Goal: Task Accomplishment & Management: Complete application form

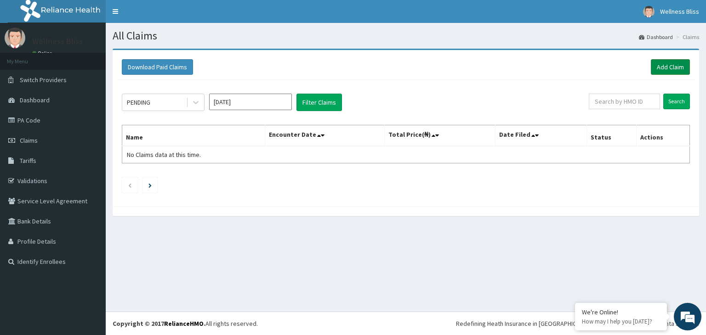
click at [674, 69] on link "Add Claim" at bounding box center [670, 67] width 39 height 16
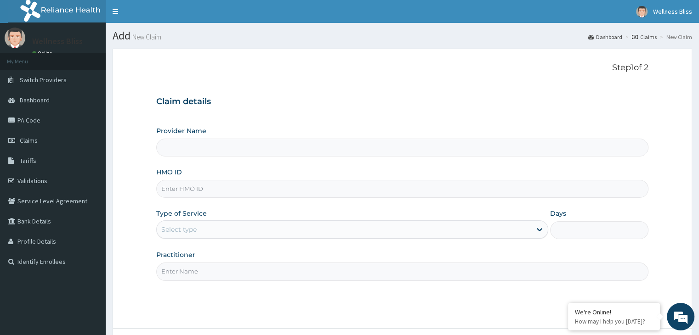
type input "WELLNESS BLISS GYM"
type input "1"
click at [183, 189] on input "HMO ID" at bounding box center [402, 189] width 492 height 18
click at [186, 184] on input "HMO ID" at bounding box center [402, 189] width 492 height 18
type input "g"
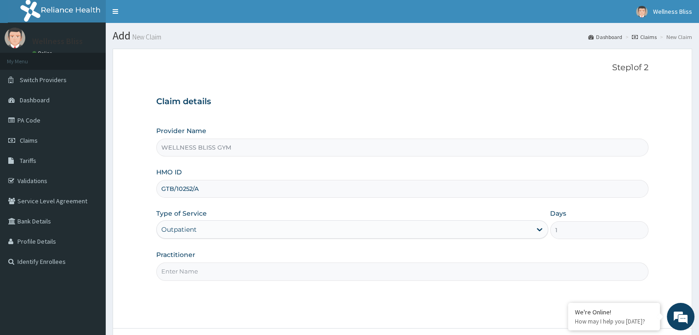
type input "GTB/10252/A"
click at [279, 278] on input "Practitioner" at bounding box center [402, 272] width 492 height 18
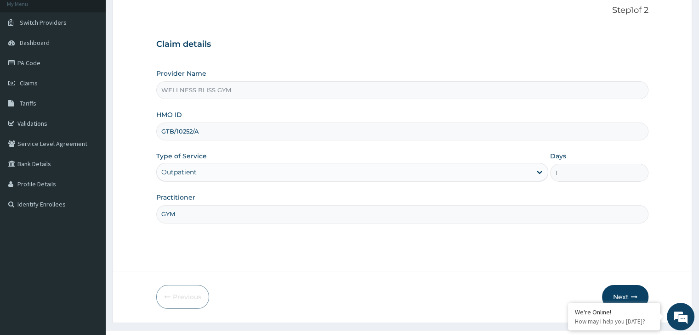
scroll to position [75, 0]
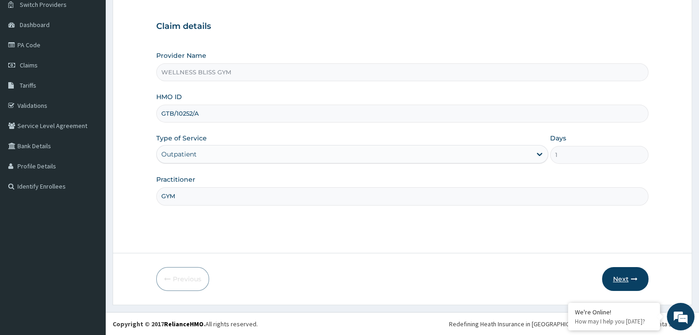
type input "GYM"
click at [625, 277] on button "Next" at bounding box center [625, 279] width 46 height 24
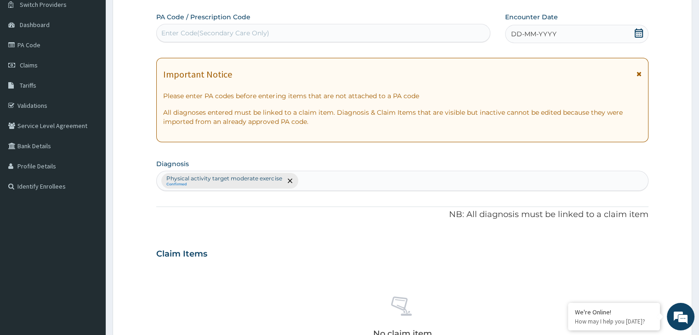
click at [222, 32] on div "Enter Code(Secondary Care Only)" at bounding box center [215, 32] width 108 height 9
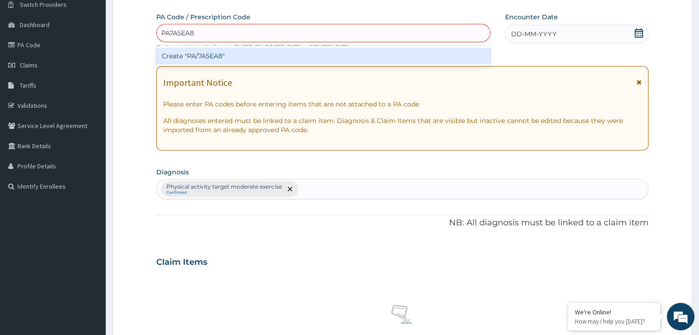
type input "PA/7A5EA8"
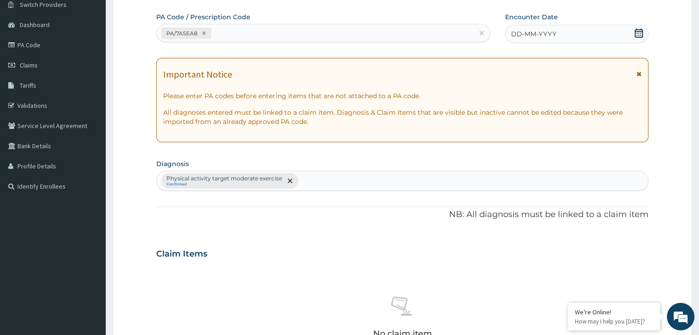
click at [638, 32] on icon at bounding box center [638, 32] width 9 height 9
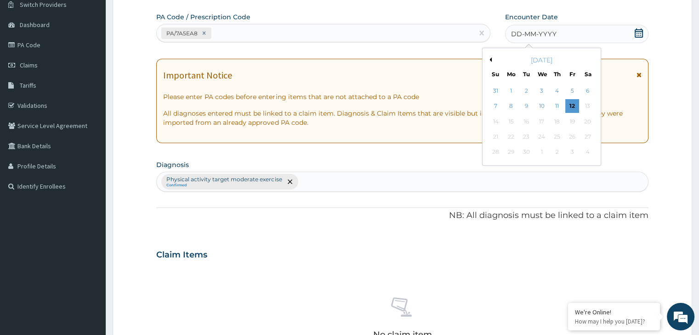
click at [492, 57] on div "[DATE]" at bounding box center [541, 60] width 111 height 9
click at [490, 61] on button "Previous Month" at bounding box center [489, 59] width 5 height 5
click at [541, 131] on div "20" at bounding box center [542, 137] width 14 height 14
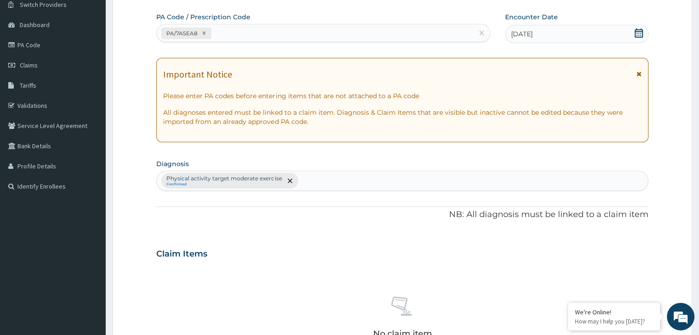
scroll to position [326, 0]
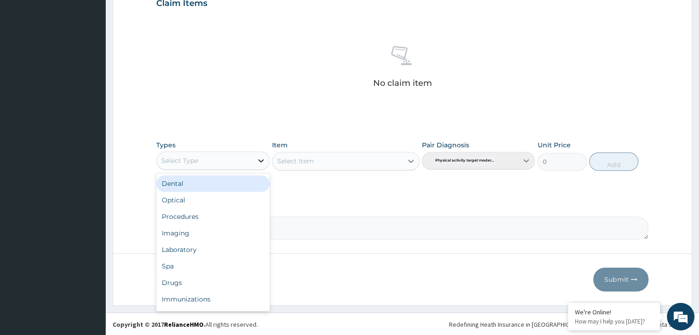
click at [266, 162] on div at bounding box center [261, 161] width 17 height 17
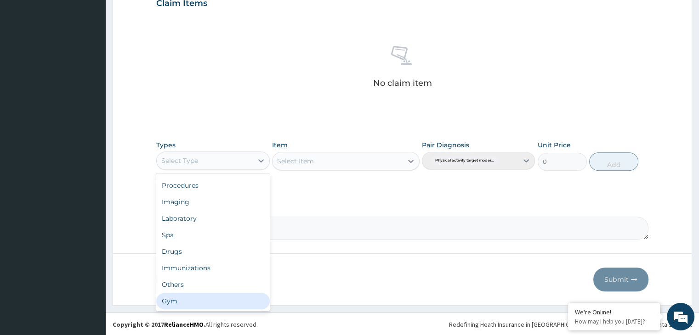
click at [219, 304] on div "Gym" at bounding box center [212, 301] width 113 height 17
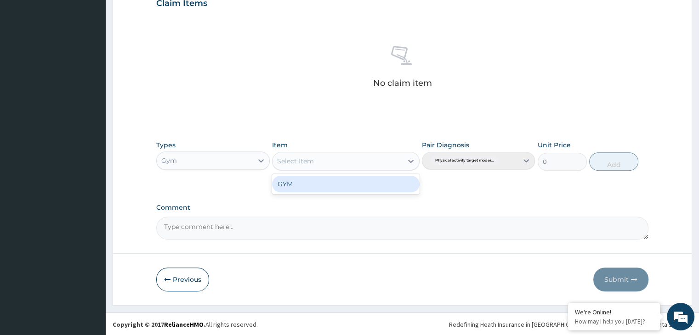
click at [410, 157] on icon at bounding box center [410, 161] width 9 height 9
click at [399, 186] on div "GYM" at bounding box center [345, 184] width 147 height 17
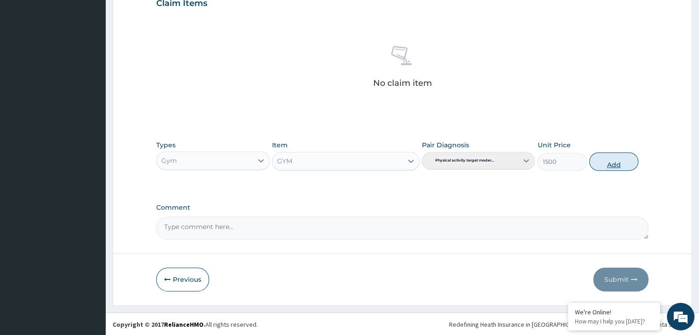
click at [622, 160] on button "Add" at bounding box center [613, 162] width 49 height 18
type input "0"
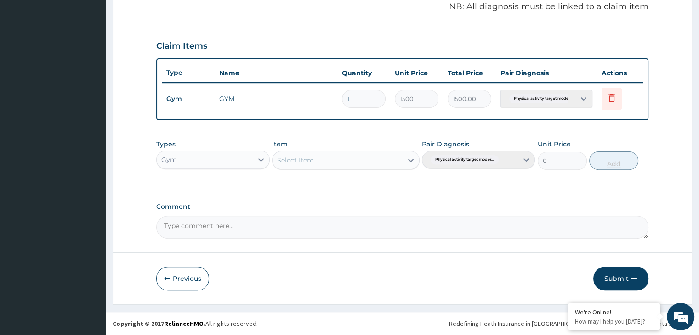
scroll to position [282, 0]
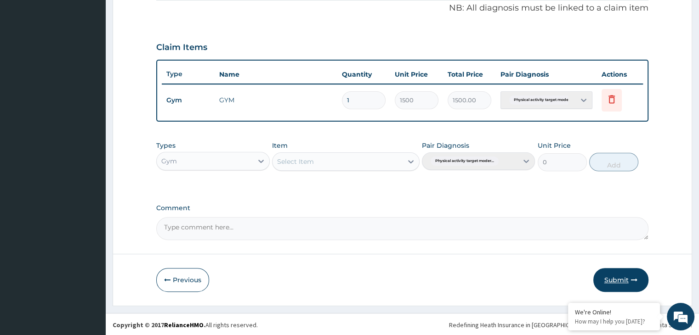
click at [629, 276] on button "Submit" at bounding box center [620, 280] width 55 height 24
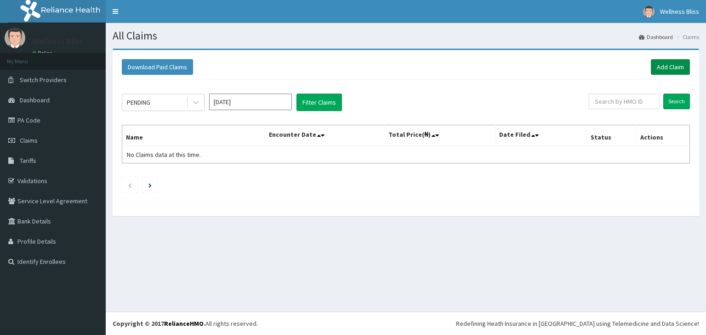
click at [671, 69] on link "Add Claim" at bounding box center [670, 67] width 39 height 16
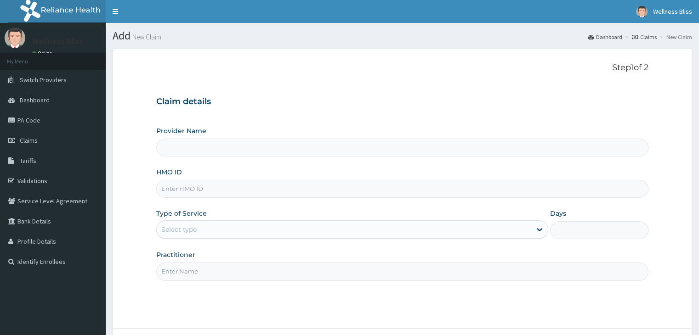
click at [299, 186] on input "HMO ID" at bounding box center [402, 189] width 492 height 18
type input "BHT/100"
type input "WELLNESS BLISS GYM"
type input "1"
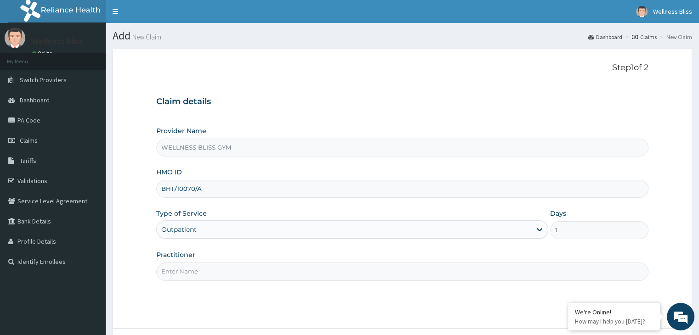
type input "BHT/10070/A"
click at [236, 272] on input "Practitioner" at bounding box center [402, 272] width 492 height 18
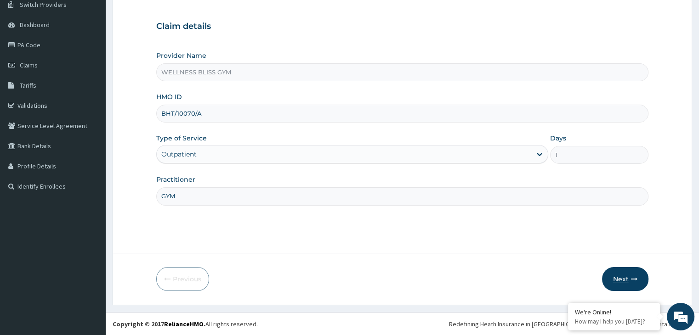
type input "GYM"
click at [629, 272] on button "Next" at bounding box center [625, 279] width 46 height 24
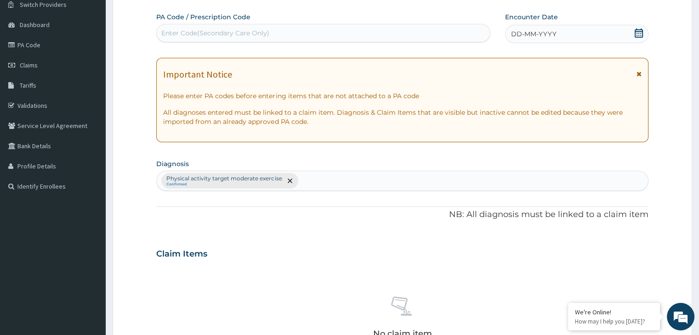
click at [278, 32] on div "Enter Code(Secondary Care Only)" at bounding box center [323, 33] width 333 height 15
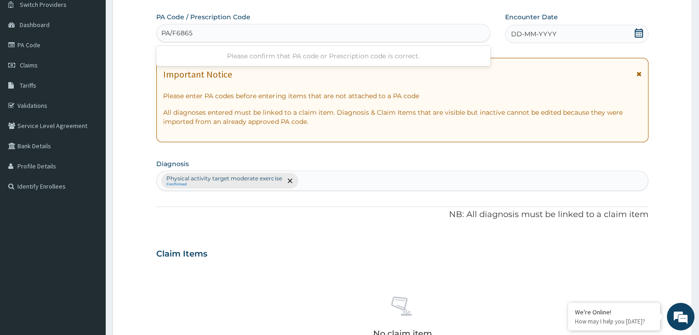
type input "PA/F68652"
click at [637, 39] on div "DD-MM-YYYY" at bounding box center [576, 34] width 143 height 18
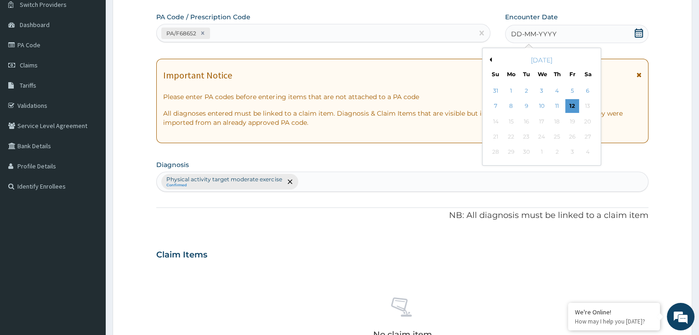
click at [489, 61] on div "[DATE]" at bounding box center [541, 60] width 111 height 9
click at [491, 58] on div "[DATE]" at bounding box center [541, 60] width 111 height 9
click at [489, 59] on button "Previous Month" at bounding box center [489, 59] width 5 height 5
click at [542, 140] on div "20" at bounding box center [542, 137] width 14 height 14
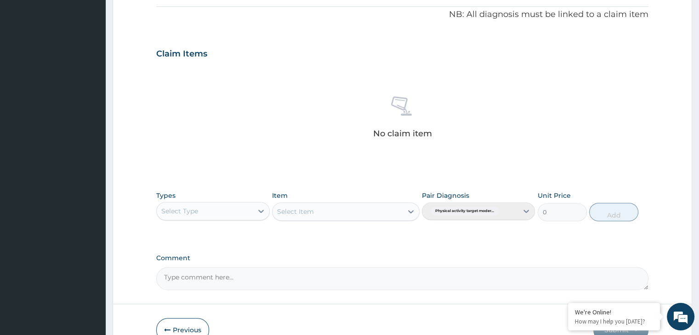
scroll to position [326, 0]
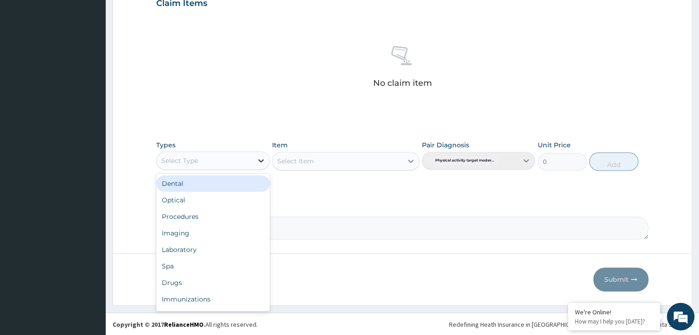
click at [261, 162] on icon at bounding box center [260, 160] width 9 height 9
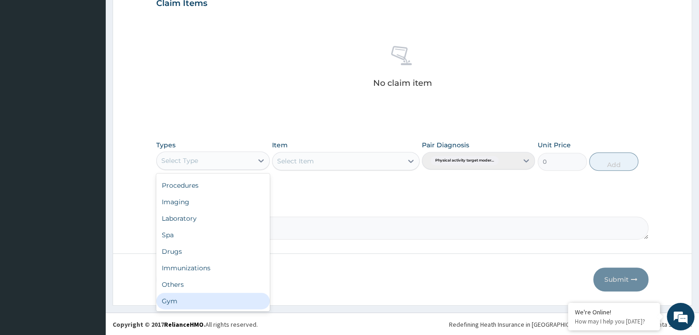
click at [197, 296] on div "Gym" at bounding box center [212, 301] width 113 height 17
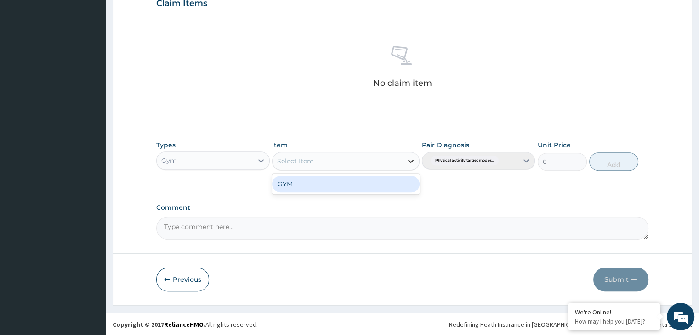
click at [412, 160] on icon at bounding box center [411, 161] width 6 height 3
click at [390, 184] on div "GYM" at bounding box center [345, 184] width 147 height 17
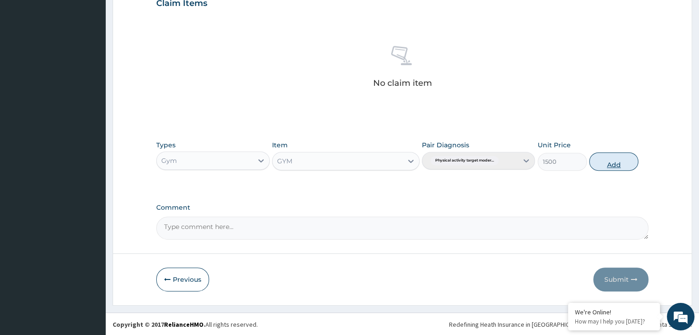
click at [604, 166] on button "Add" at bounding box center [613, 162] width 49 height 18
type input "0"
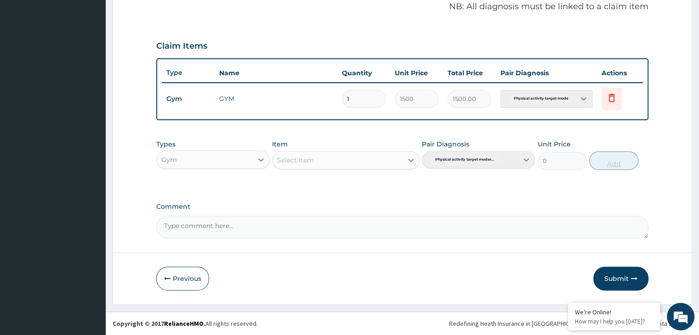
scroll to position [282, 0]
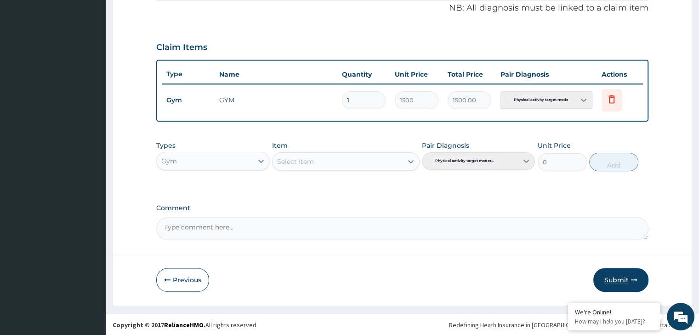
click at [617, 286] on button "Submit" at bounding box center [620, 280] width 55 height 24
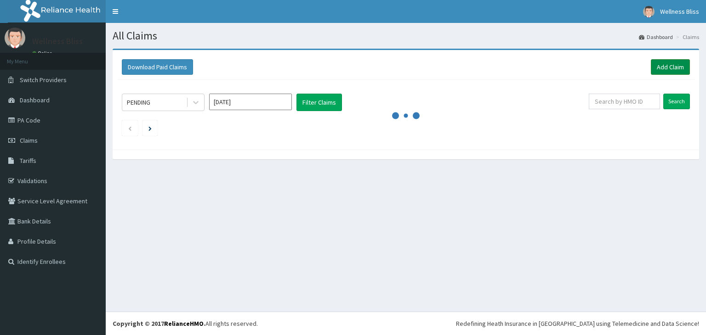
click at [665, 67] on link "Add Claim" at bounding box center [670, 67] width 39 height 16
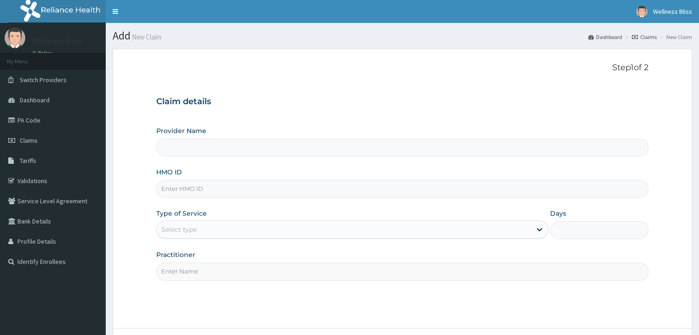
click at [263, 185] on input "HMO ID" at bounding box center [402, 189] width 492 height 18
type input "SAA"
type input "WELLNESS BLISS GYM"
type input "1"
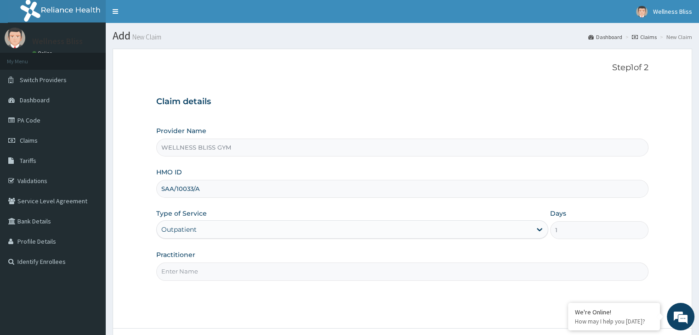
type input "SAA/10033/A"
click at [243, 263] on input "Practitioner" at bounding box center [402, 272] width 492 height 18
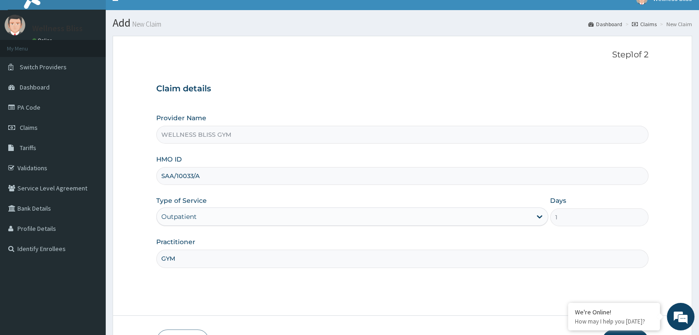
scroll to position [75, 0]
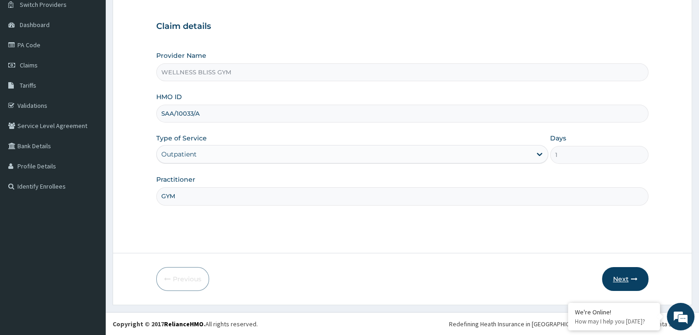
type input "GYM"
click at [613, 276] on button "Next" at bounding box center [625, 279] width 46 height 24
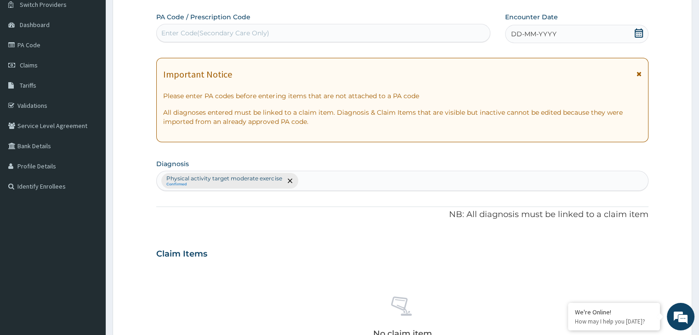
click at [326, 30] on div "Enter Code(Secondary Care Only)" at bounding box center [323, 33] width 333 height 15
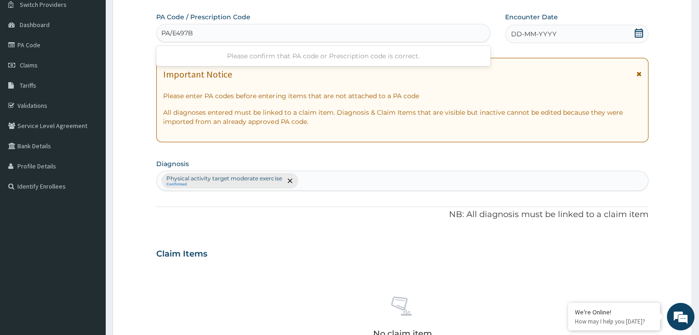
type input "PA/E497BD"
click at [638, 32] on icon at bounding box center [638, 32] width 9 height 9
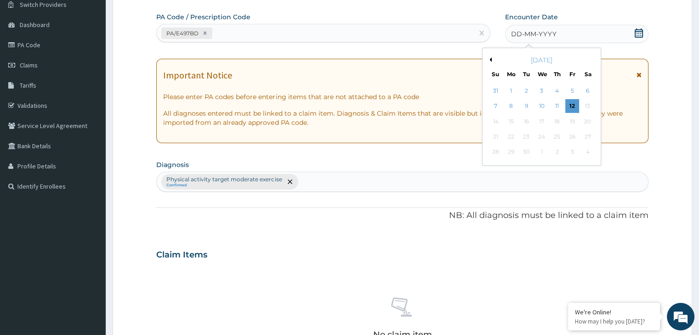
click at [488, 59] on button "Previous Month" at bounding box center [489, 59] width 5 height 5
click at [555, 134] on div "21" at bounding box center [557, 137] width 14 height 14
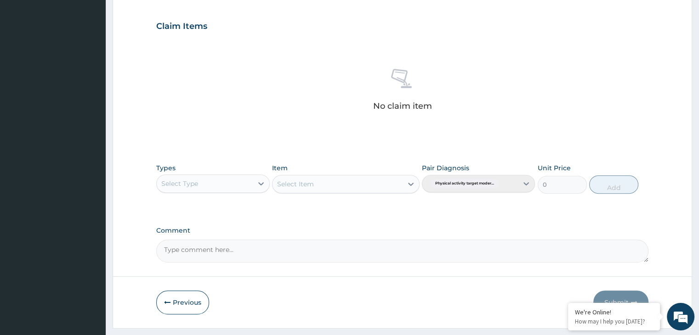
scroll to position [326, 0]
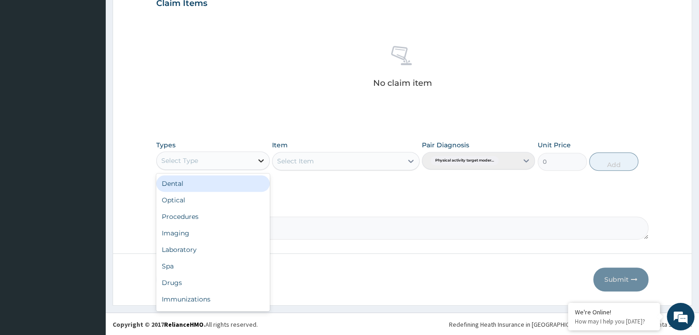
click at [255, 164] on div at bounding box center [261, 161] width 17 height 17
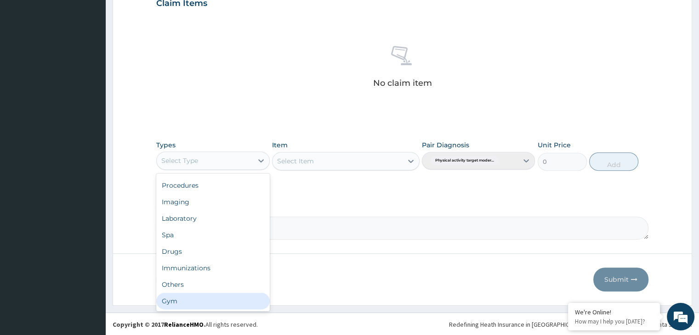
click at [199, 302] on div "Gym" at bounding box center [212, 301] width 113 height 17
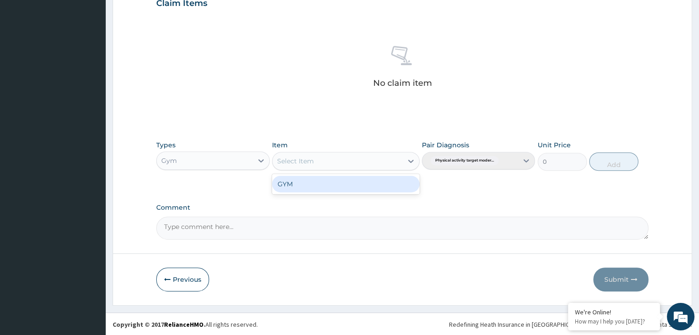
click at [410, 162] on icon at bounding box center [410, 161] width 9 height 9
click at [385, 185] on div "GYM" at bounding box center [345, 184] width 147 height 17
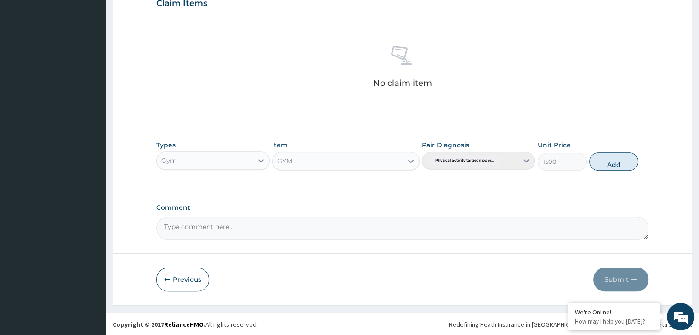
click at [619, 162] on button "Add" at bounding box center [613, 162] width 49 height 18
type input "0"
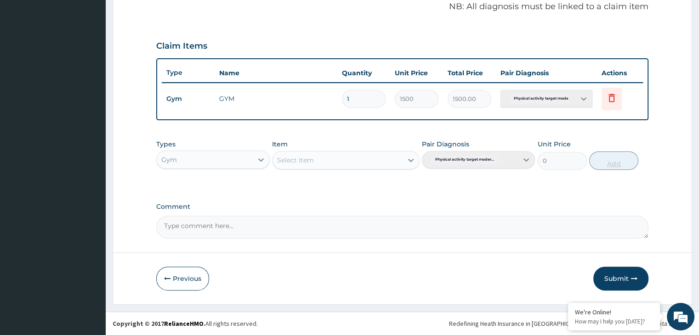
scroll to position [282, 0]
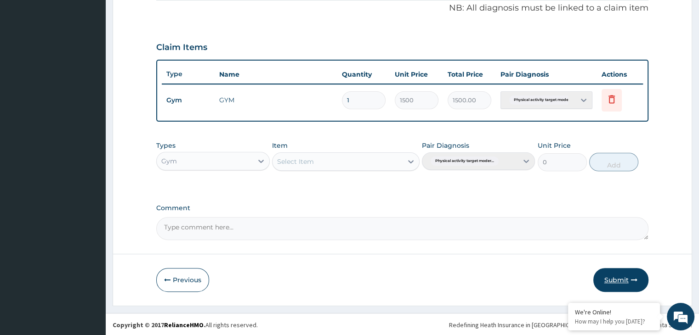
click at [613, 282] on button "Submit" at bounding box center [620, 280] width 55 height 24
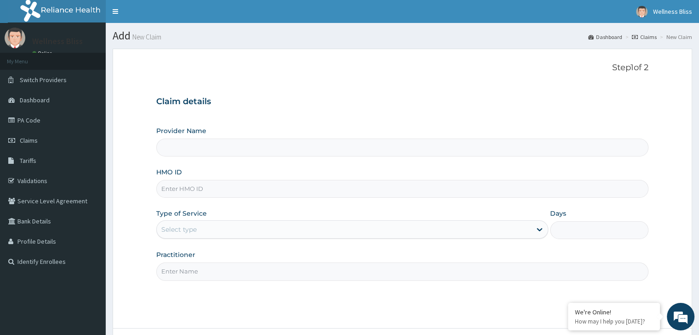
click at [191, 195] on input "HMO ID" at bounding box center [402, 189] width 492 height 18
type input "WELLNESS BLISS GYM"
type input "1"
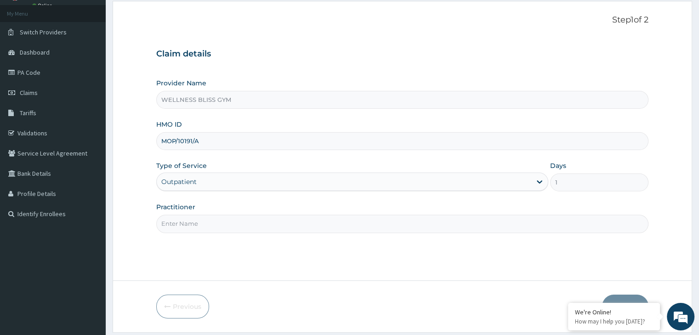
scroll to position [75, 0]
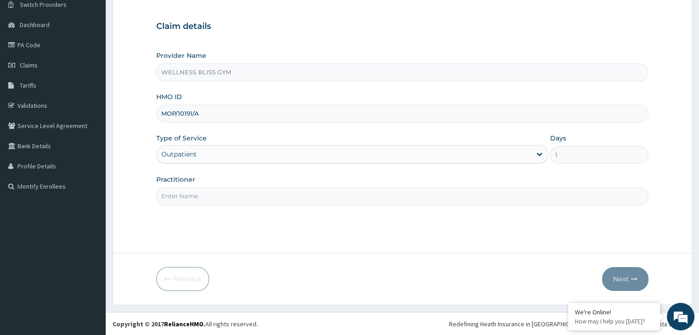
type input "MOP/10191/A"
click at [206, 197] on input "Practitioner" at bounding box center [402, 196] width 492 height 18
type input "GYM"
click at [637, 277] on button "Next" at bounding box center [625, 279] width 46 height 24
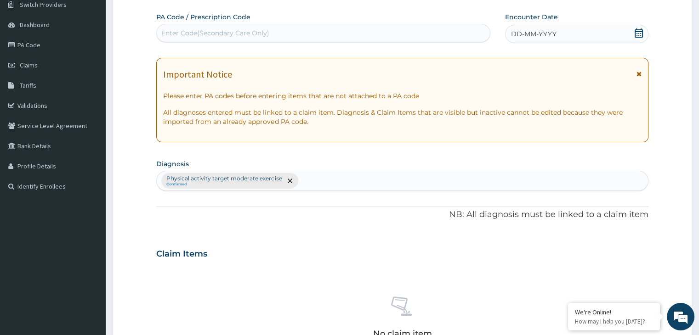
click at [293, 26] on div "Enter Code(Secondary Care Only)" at bounding box center [323, 33] width 333 height 15
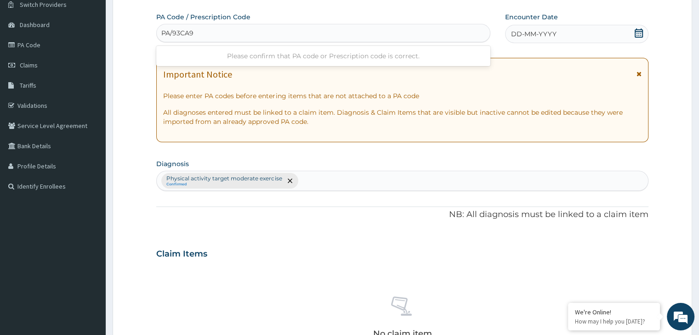
type input "PA/93CA91"
click at [640, 34] on icon at bounding box center [638, 32] width 9 height 9
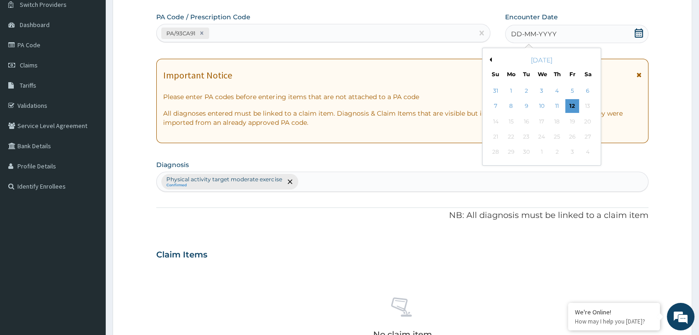
click at [490, 60] on button "Previous Month" at bounding box center [489, 59] width 5 height 5
click at [560, 138] on div "21" at bounding box center [557, 137] width 14 height 14
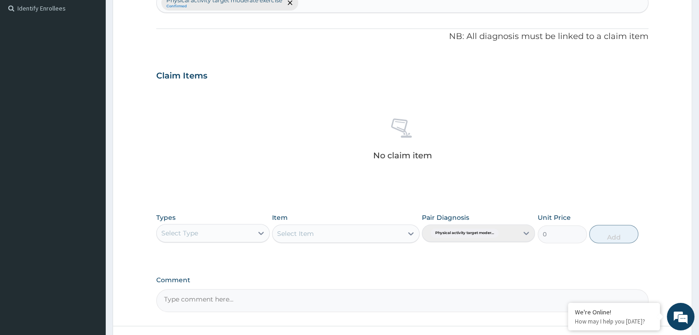
scroll to position [326, 0]
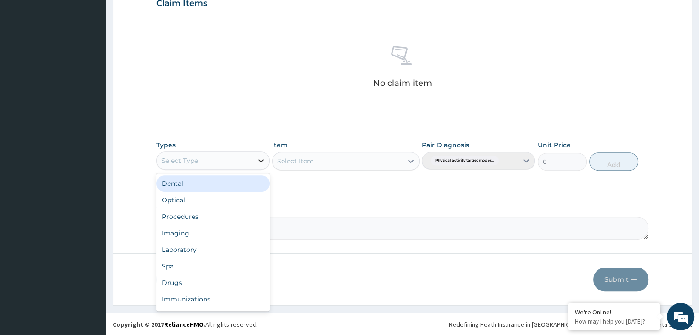
click at [260, 162] on icon at bounding box center [260, 160] width 9 height 9
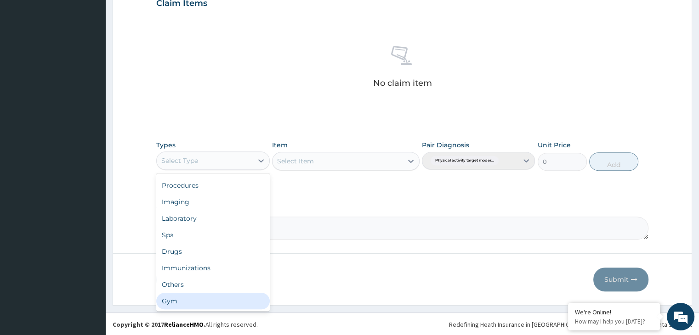
click at [230, 300] on div "Gym" at bounding box center [212, 301] width 113 height 17
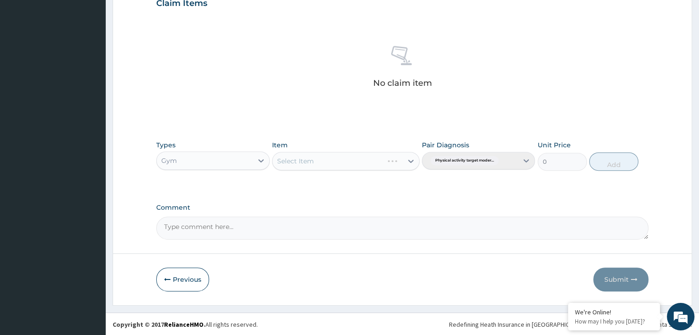
click at [408, 159] on div "Select Item" at bounding box center [345, 161] width 147 height 18
click at [409, 160] on icon at bounding box center [411, 161] width 6 height 3
click at [399, 181] on div "GYM" at bounding box center [345, 184] width 147 height 17
click at [615, 165] on button "Add" at bounding box center [613, 162] width 49 height 18
type input "0"
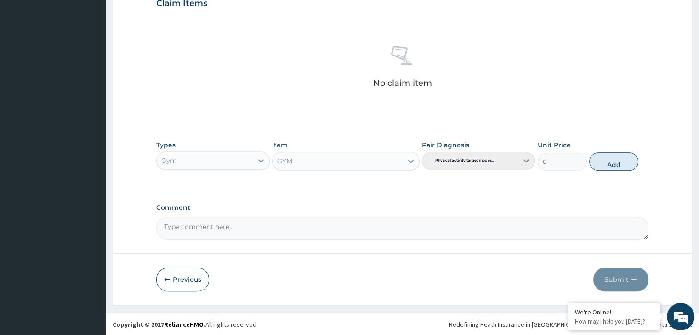
scroll to position [282, 0]
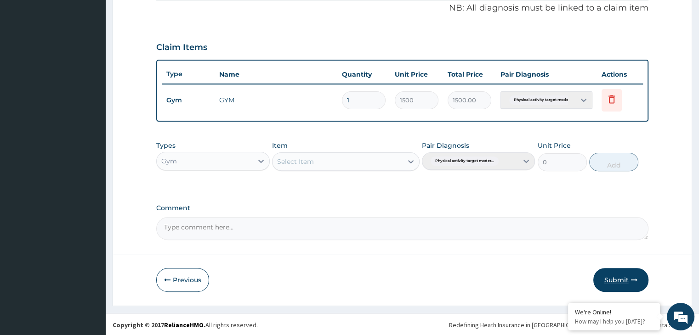
click at [610, 275] on button "Submit" at bounding box center [620, 280] width 55 height 24
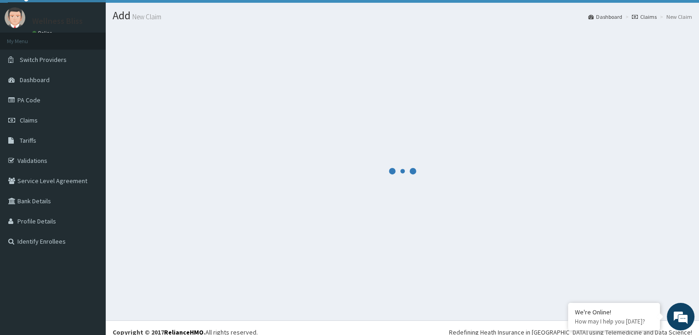
scroll to position [28, 0]
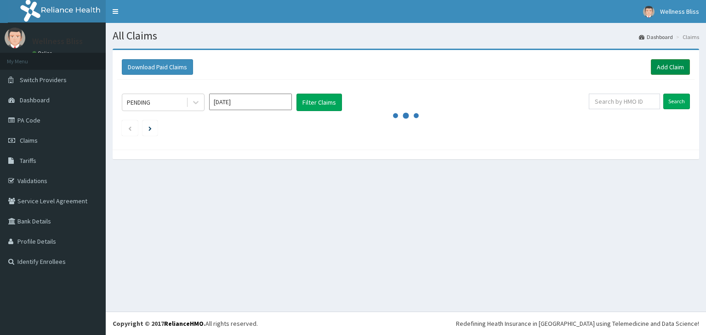
click at [669, 68] on link "Add Claim" at bounding box center [670, 67] width 39 height 16
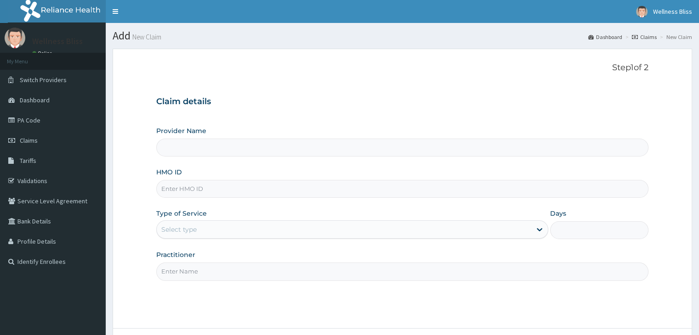
click at [174, 191] on input "HMO ID" at bounding box center [402, 189] width 492 height 18
type input "GTB/"
type input "WELLNESS BLISS GYM"
type input "1"
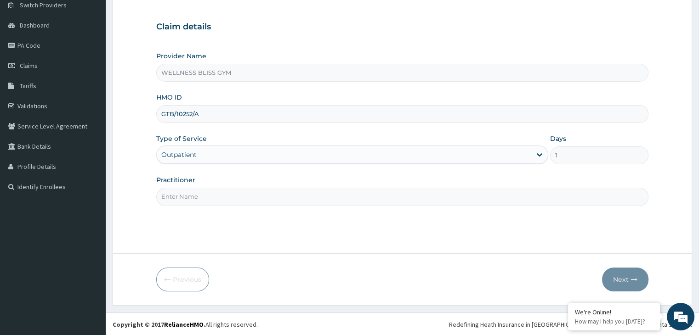
scroll to position [75, 0]
type input "GTB/10252/A"
click at [187, 196] on input "Practitioner" at bounding box center [402, 196] width 492 height 18
click at [617, 278] on button "Next" at bounding box center [625, 279] width 46 height 24
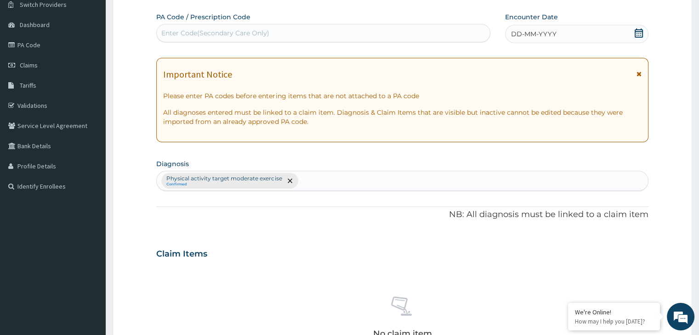
click at [215, 33] on div "Enter Code(Secondary Care Only)" at bounding box center [215, 32] width 108 height 9
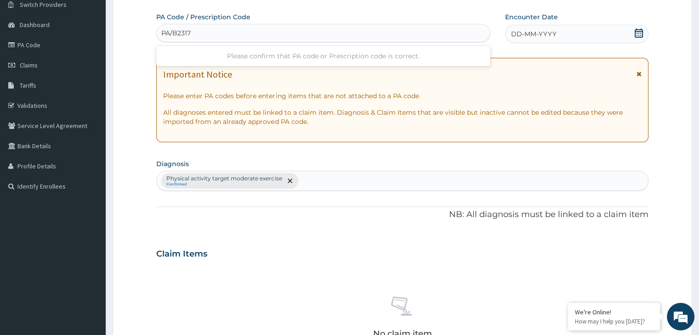
type input "PA/B2317C"
click at [642, 36] on icon at bounding box center [638, 32] width 8 height 9
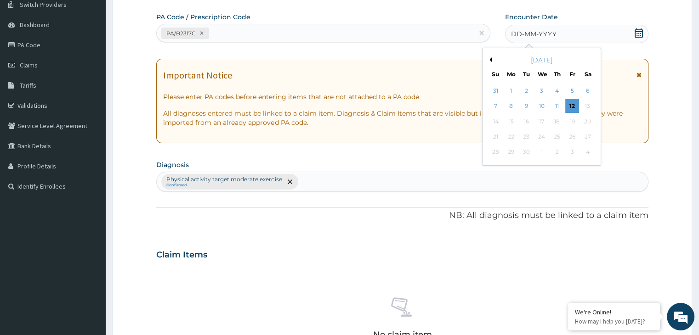
click at [492, 61] on div "[DATE]" at bounding box center [541, 60] width 111 height 9
click at [491, 60] on button "Previous Month" at bounding box center [489, 59] width 5 height 5
click at [556, 136] on div "21" at bounding box center [557, 137] width 14 height 14
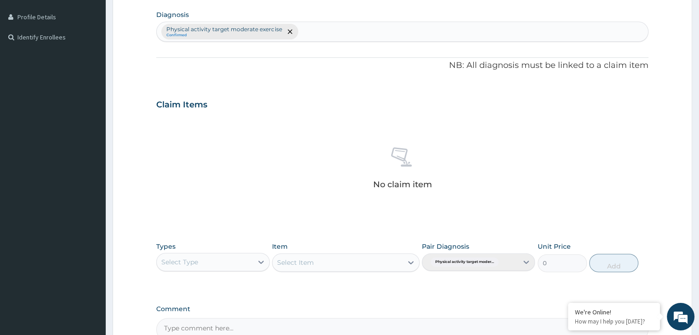
scroll to position [326, 0]
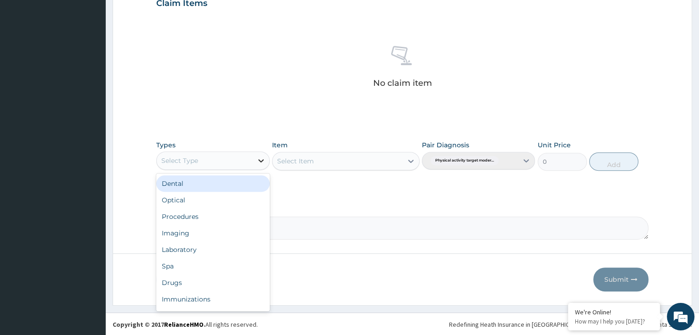
click at [263, 162] on icon at bounding box center [260, 160] width 9 height 9
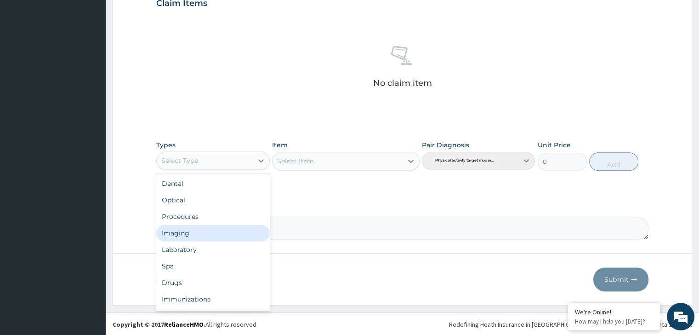
scroll to position [31, 0]
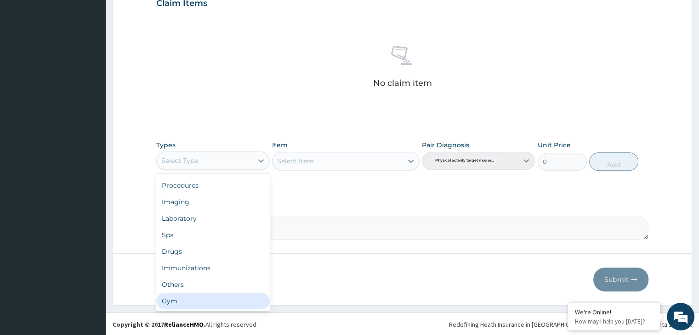
click at [227, 304] on div "Gym" at bounding box center [212, 301] width 113 height 17
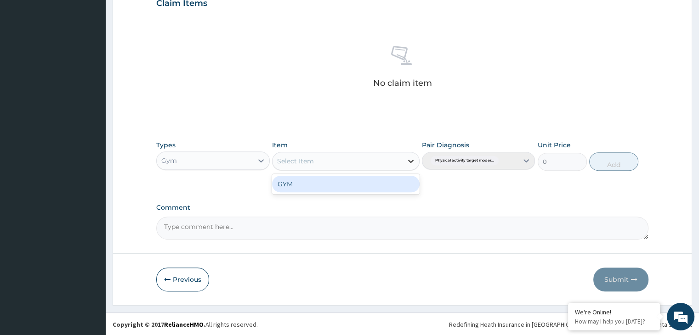
click at [412, 160] on icon at bounding box center [411, 161] width 6 height 3
click at [401, 184] on div "GYM" at bounding box center [345, 184] width 147 height 17
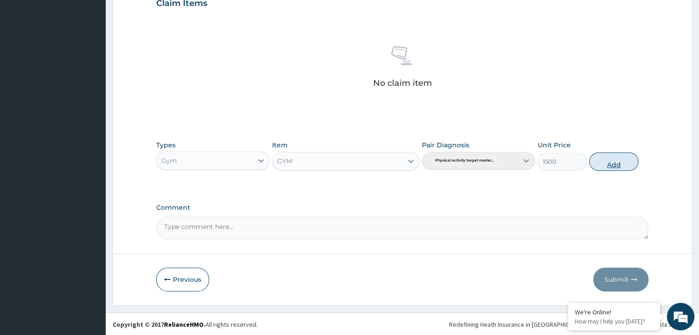
click at [620, 160] on button "Add" at bounding box center [613, 162] width 49 height 18
type input "0"
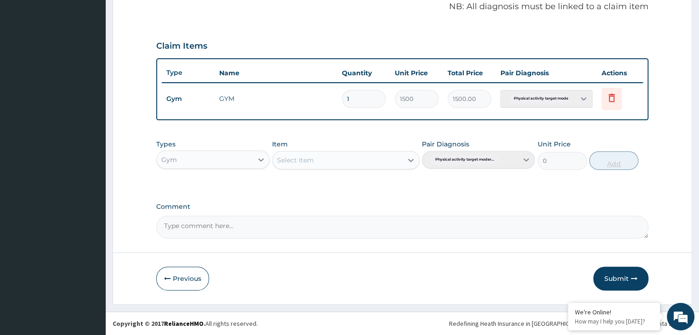
scroll to position [282, 0]
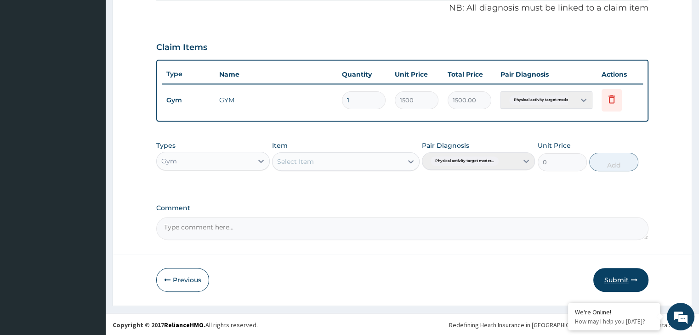
click at [629, 274] on button "Submit" at bounding box center [620, 280] width 55 height 24
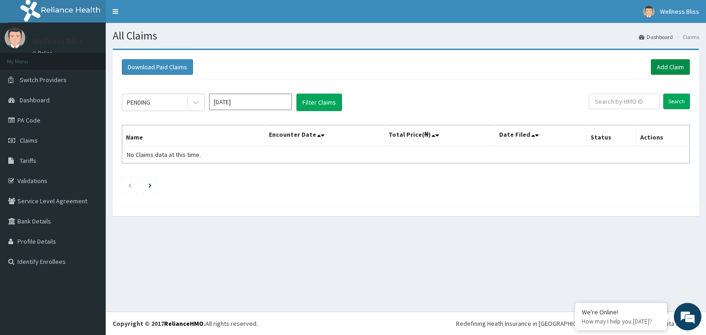
click at [665, 68] on link "Add Claim" at bounding box center [670, 67] width 39 height 16
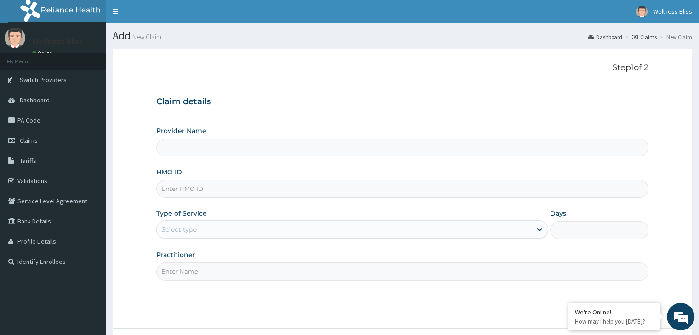
type input "WELLNESS BLISS GYM"
type input "1"
click at [263, 187] on input "HMO ID" at bounding box center [402, 189] width 492 height 18
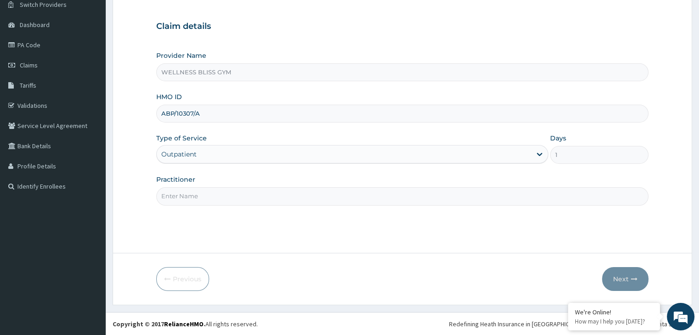
scroll to position [75, 0]
type input "ABP/10307/A"
click at [241, 201] on input "Practitioner" at bounding box center [402, 196] width 492 height 18
type input "GYM"
click at [627, 277] on button "Next" at bounding box center [625, 279] width 46 height 24
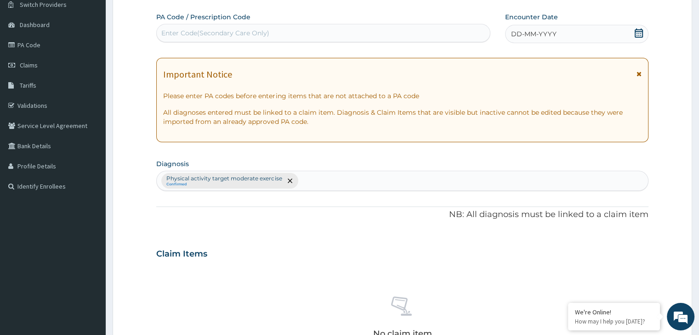
click at [287, 32] on div "Enter Code(Secondary Care Only)" at bounding box center [323, 33] width 333 height 15
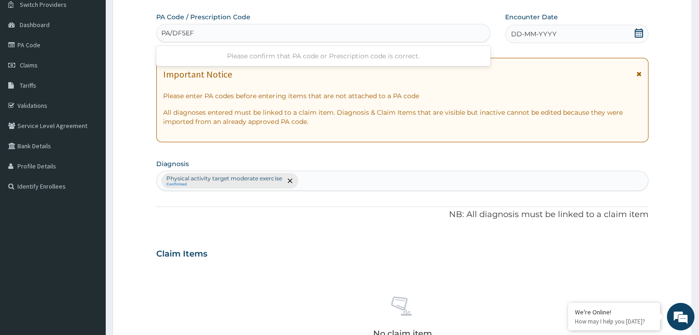
type input "PA/DF5EF8"
click at [637, 30] on icon at bounding box center [638, 32] width 9 height 9
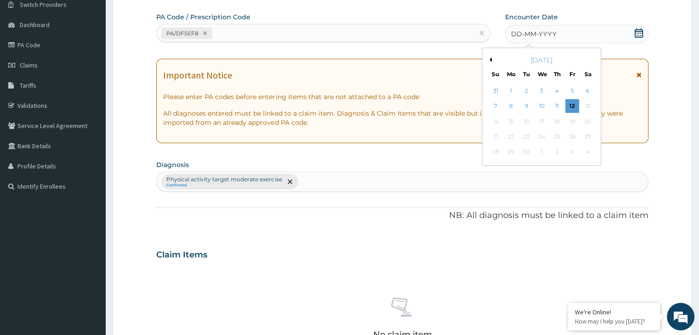
click at [489, 57] on button "Previous Month" at bounding box center [489, 59] width 5 height 5
click at [555, 137] on div "21" at bounding box center [557, 137] width 14 height 14
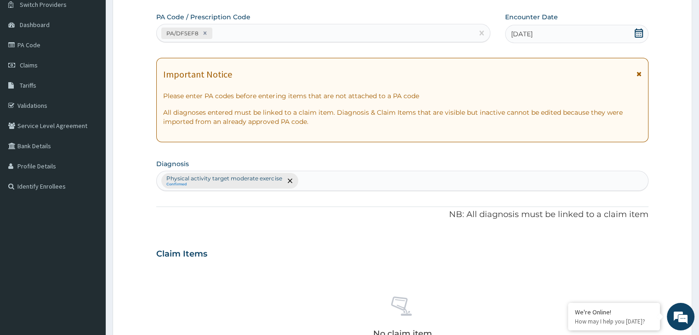
scroll to position [326, 0]
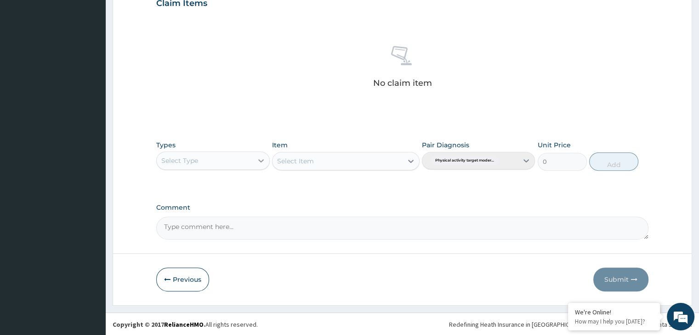
click at [261, 162] on icon at bounding box center [260, 160] width 9 height 9
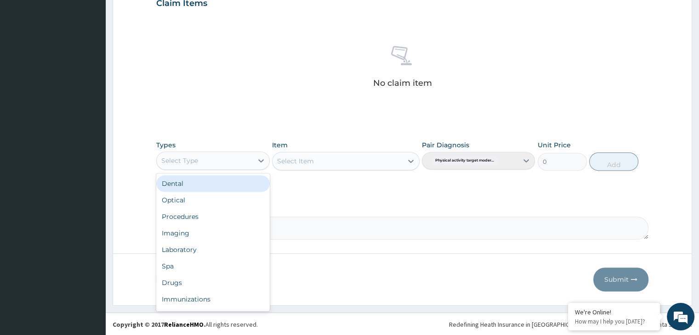
scroll to position [31, 0]
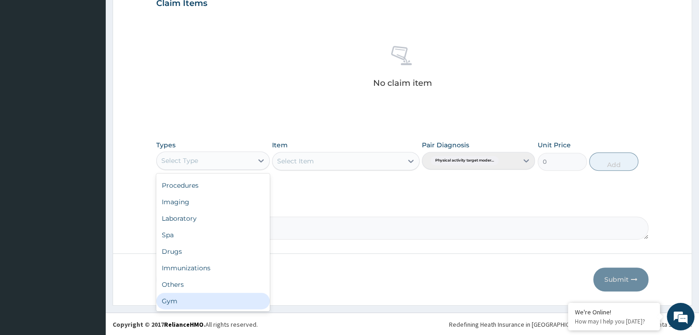
click at [217, 302] on div "Gym" at bounding box center [212, 301] width 113 height 17
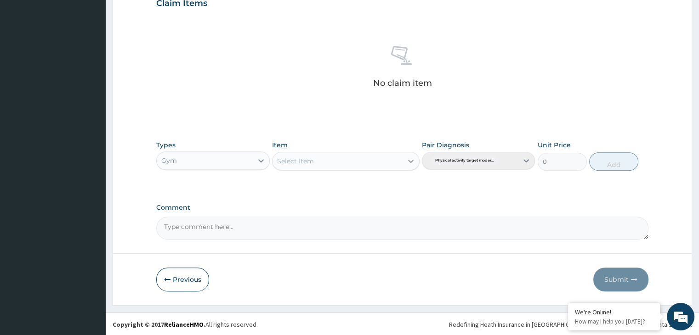
click at [413, 161] on icon at bounding box center [410, 161] width 9 height 9
click at [408, 188] on div "GYM" at bounding box center [345, 184] width 147 height 17
click at [612, 158] on button "Add" at bounding box center [613, 162] width 49 height 18
type input "0"
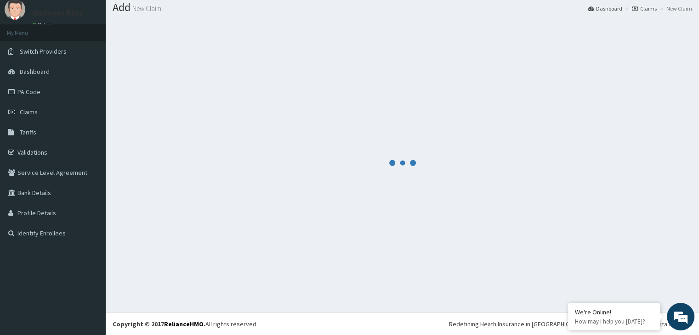
scroll to position [282, 0]
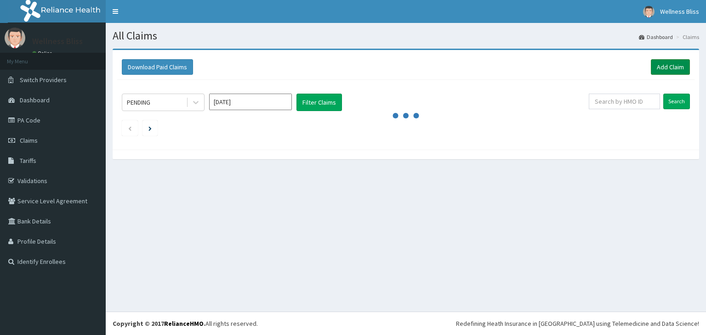
click at [665, 68] on link "Add Claim" at bounding box center [670, 67] width 39 height 16
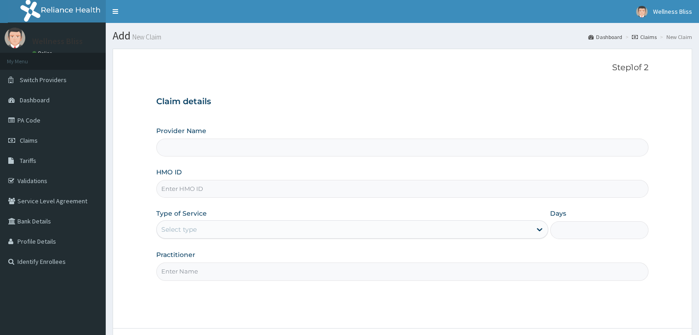
click at [211, 192] on input "HMO ID" at bounding box center [402, 189] width 492 height 18
type input "WELLNESS BLISS GYM"
type input "1"
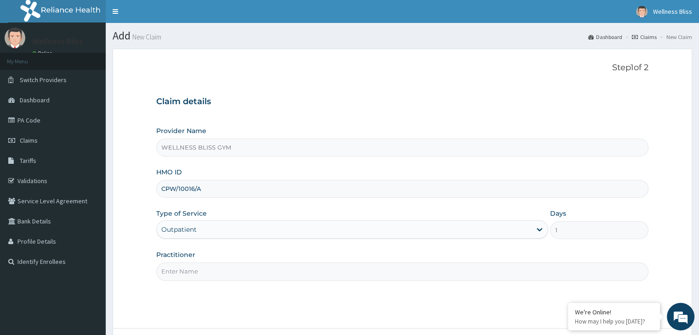
type input "CPW/10016/A"
click at [204, 270] on input "Practitioner" at bounding box center [402, 272] width 492 height 18
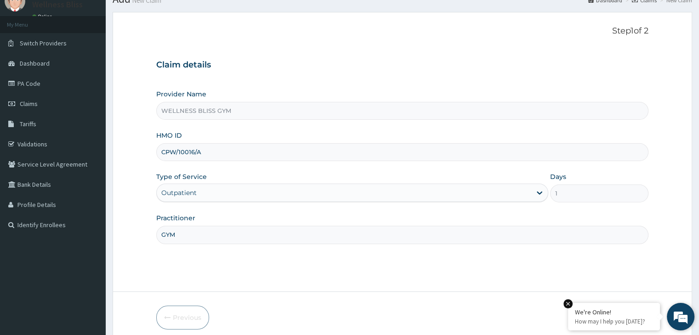
scroll to position [75, 0]
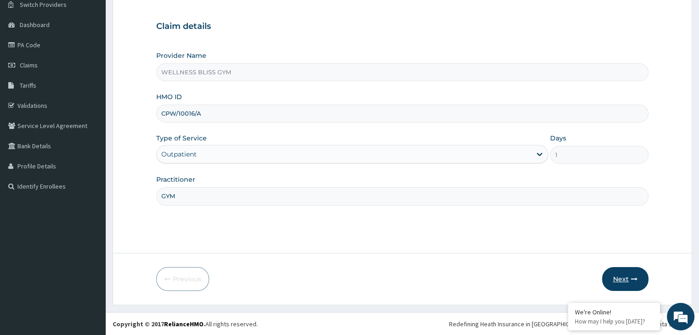
type input "GYM"
click at [627, 281] on button "Next" at bounding box center [625, 279] width 46 height 24
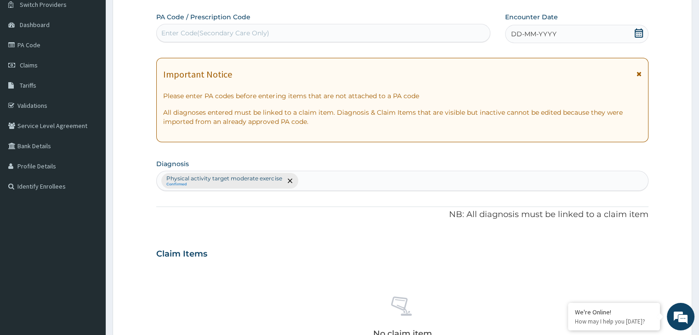
click at [281, 31] on div "Enter Code(Secondary Care Only)" at bounding box center [323, 33] width 333 height 15
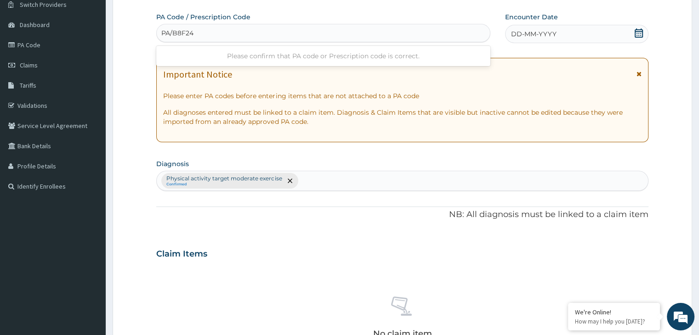
type input "PA/B8F242"
click at [638, 33] on icon at bounding box center [638, 32] width 8 height 9
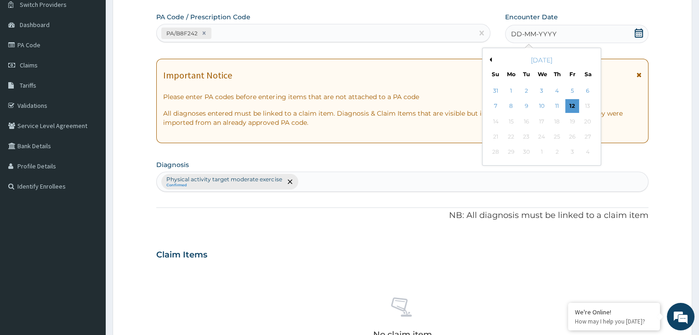
click at [488, 57] on button "Previous Month" at bounding box center [489, 59] width 5 height 5
click at [554, 138] on div "21" at bounding box center [557, 137] width 14 height 14
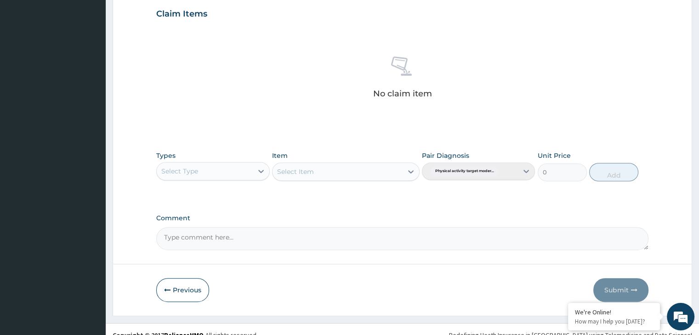
scroll to position [326, 0]
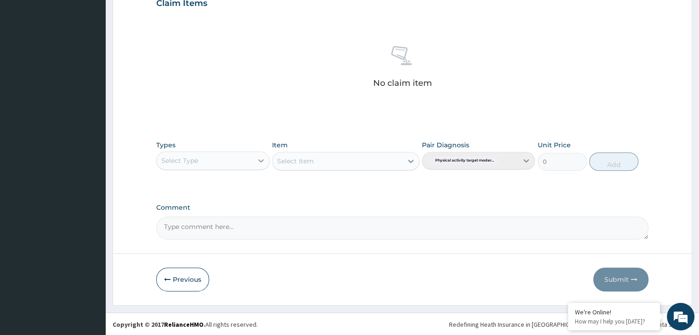
click at [256, 157] on div at bounding box center [261, 161] width 17 height 17
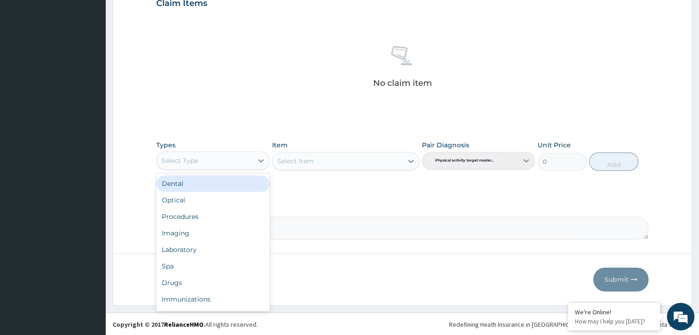
scroll to position [31, 0]
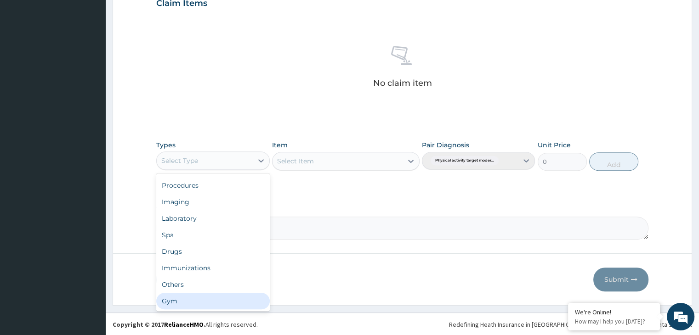
click at [215, 300] on div "Gym" at bounding box center [212, 301] width 113 height 17
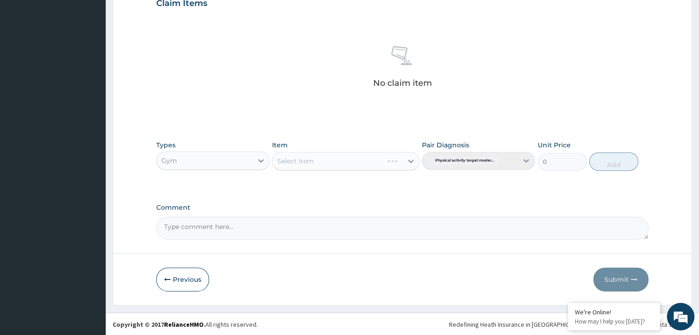
click at [408, 159] on div "Select Item" at bounding box center [345, 161] width 147 height 18
click at [410, 160] on icon at bounding box center [410, 161] width 9 height 9
click at [397, 179] on div "GYM" at bounding box center [345, 184] width 147 height 17
click at [612, 159] on button "Add" at bounding box center [613, 162] width 49 height 18
type input "0"
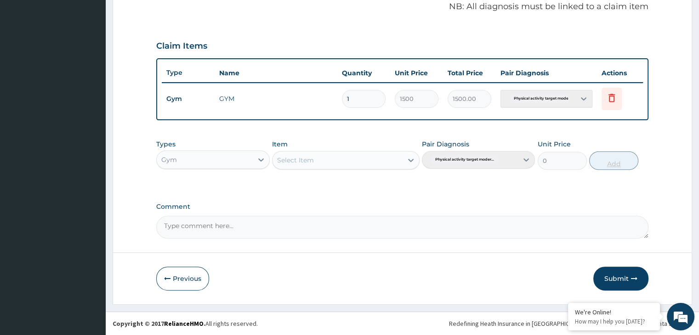
scroll to position [282, 0]
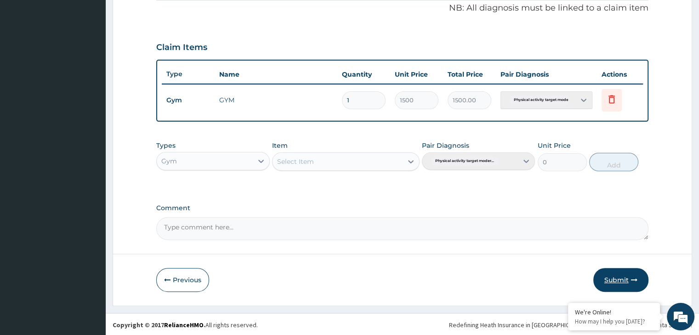
click at [625, 276] on button "Submit" at bounding box center [620, 280] width 55 height 24
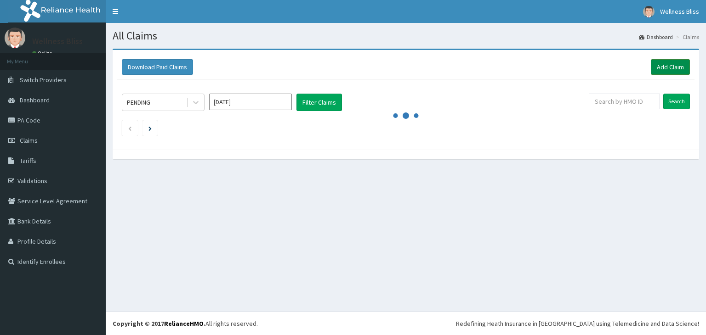
click at [670, 63] on link "Add Claim" at bounding box center [670, 67] width 39 height 16
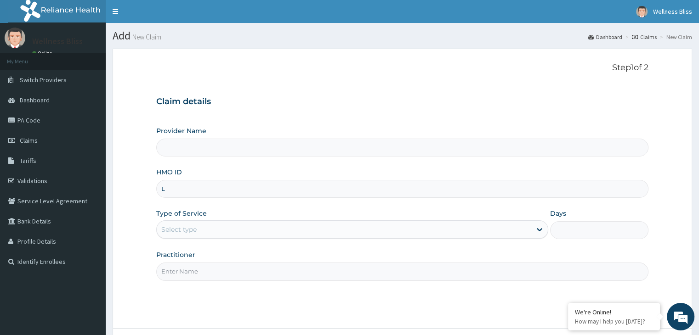
type input "LP"
type input "WELLNESS BLISS GYM"
type input "1"
type input "LPD/10084/A"
click at [225, 264] on input "Practitioner" at bounding box center [402, 272] width 492 height 18
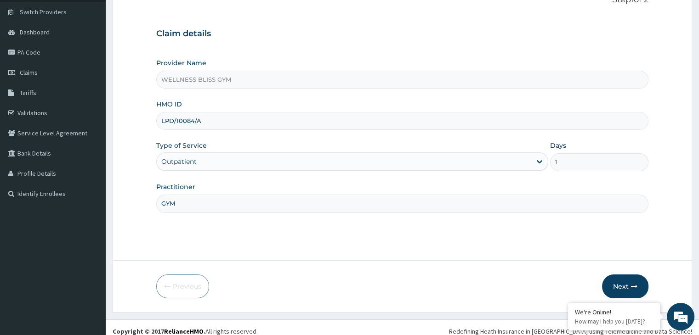
scroll to position [75, 0]
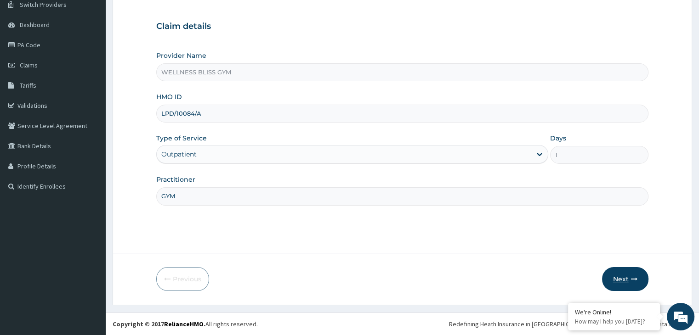
type input "GYM"
click at [631, 281] on icon "button" at bounding box center [634, 279] width 6 height 6
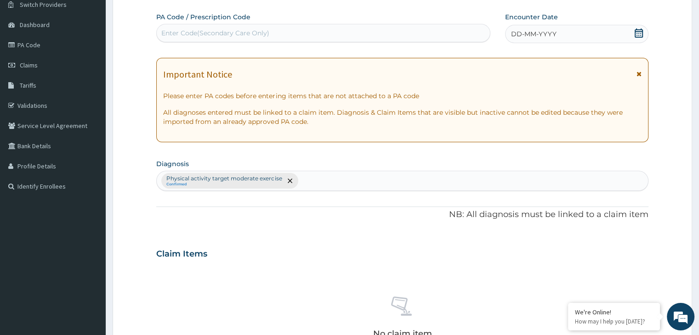
click at [321, 30] on div "Enter Code(Secondary Care Only)" at bounding box center [323, 33] width 333 height 15
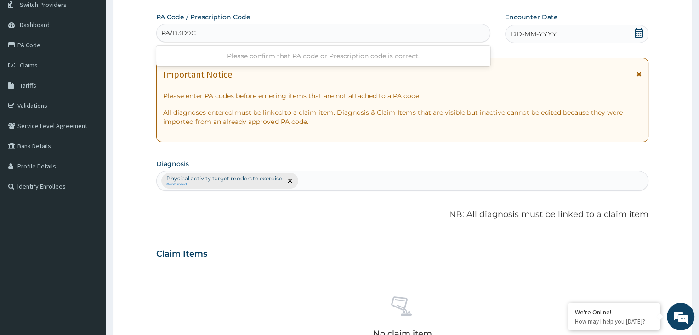
type input "PA/D3D9C9"
click at [641, 33] on icon at bounding box center [638, 32] width 9 height 9
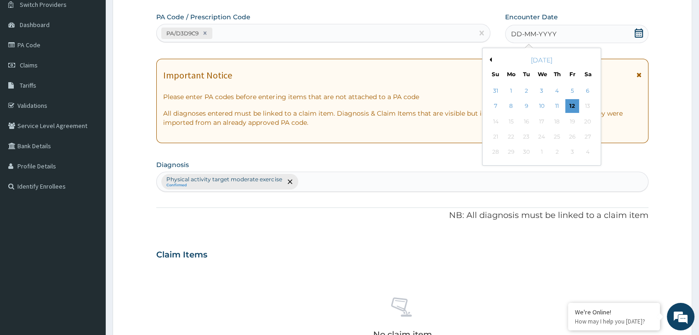
click at [490, 59] on button "Previous Month" at bounding box center [489, 59] width 5 height 5
click at [559, 135] on div "21" at bounding box center [557, 137] width 14 height 14
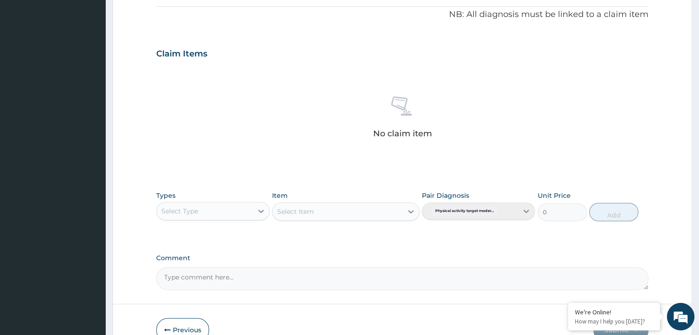
scroll to position [326, 0]
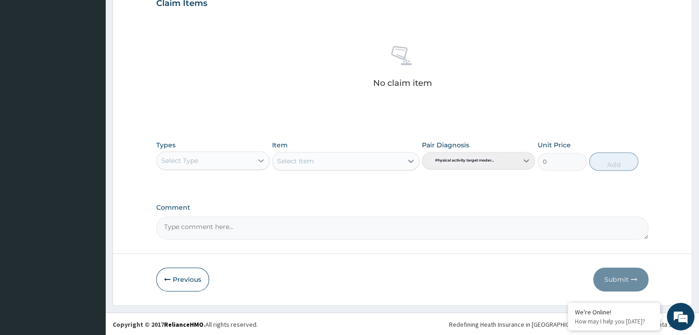
click at [263, 164] on icon at bounding box center [260, 160] width 9 height 9
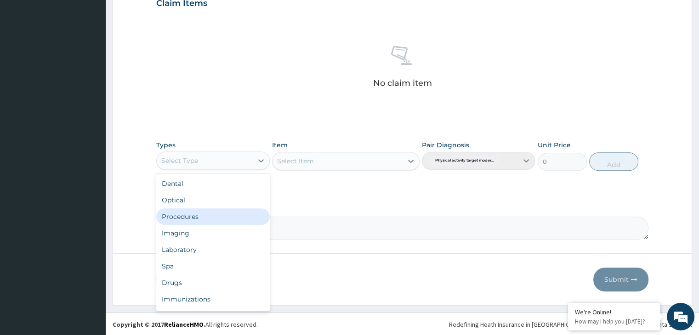
scroll to position [31, 0]
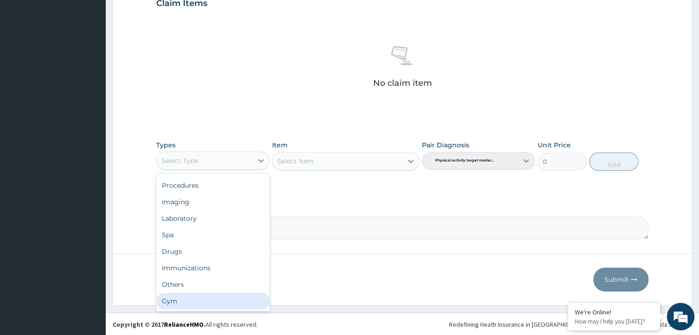
click at [182, 297] on div "Gym" at bounding box center [212, 301] width 113 height 17
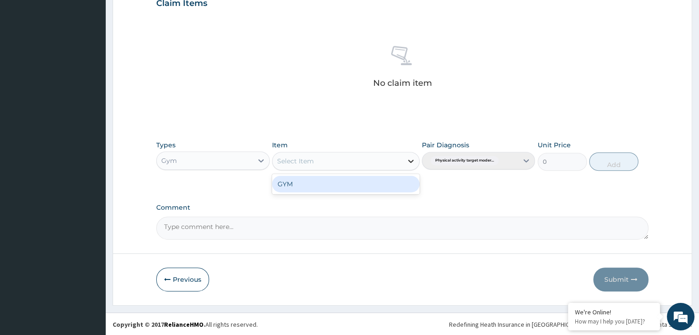
click at [410, 159] on icon at bounding box center [410, 161] width 9 height 9
click at [395, 180] on div "GYM" at bounding box center [345, 184] width 147 height 17
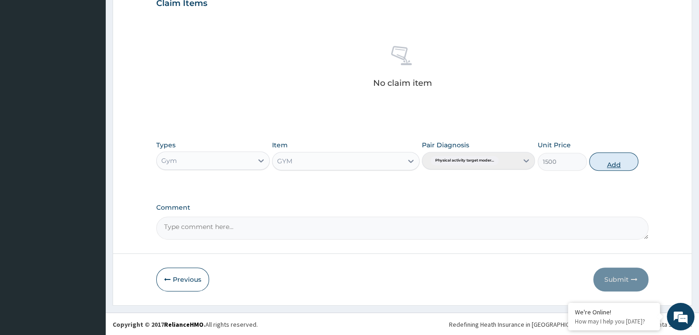
click at [616, 162] on button "Add" at bounding box center [613, 162] width 49 height 18
type input "0"
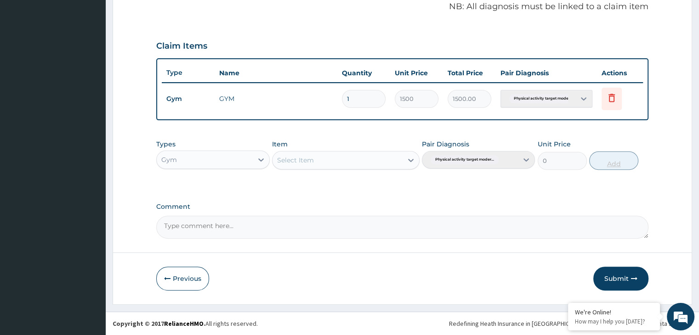
scroll to position [282, 0]
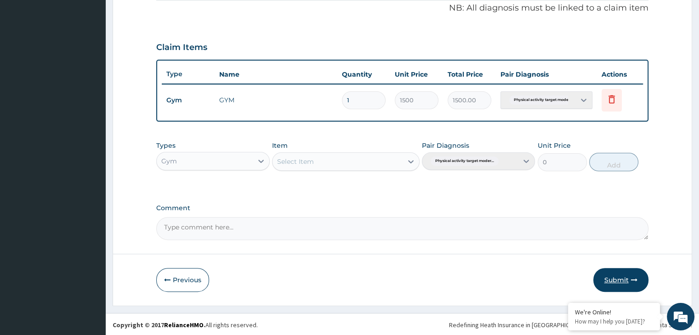
click at [611, 275] on button "Submit" at bounding box center [620, 280] width 55 height 24
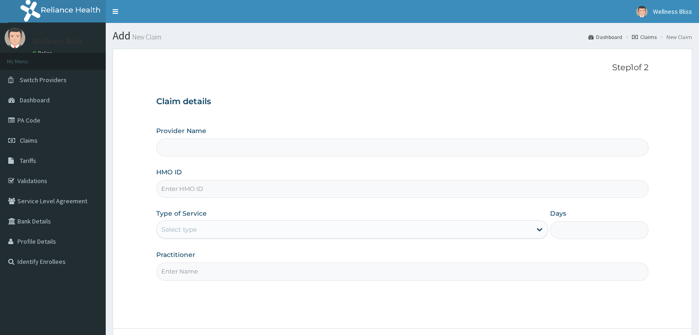
click at [250, 192] on input "HMO ID" at bounding box center [402, 189] width 492 height 18
type input "OAK"
type input "WELLNESS BLISS GYM"
type input "1"
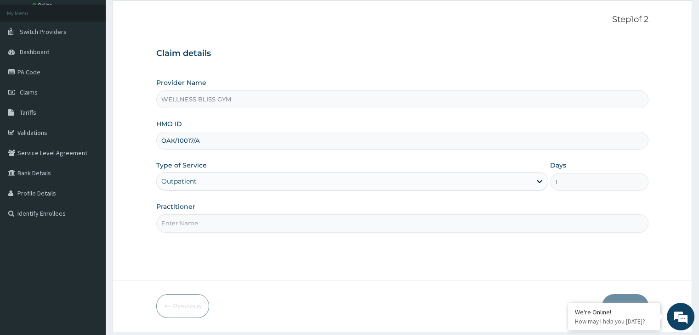
scroll to position [75, 0]
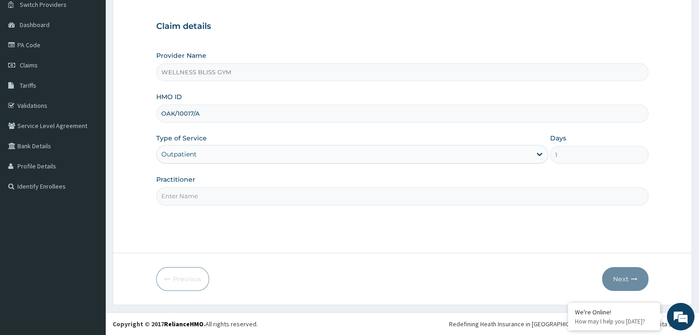
type input "OAK/10017/A"
click at [246, 196] on input "Practitioner" at bounding box center [402, 196] width 492 height 18
type input "GYM"
click at [631, 279] on icon "button" at bounding box center [634, 279] width 6 height 6
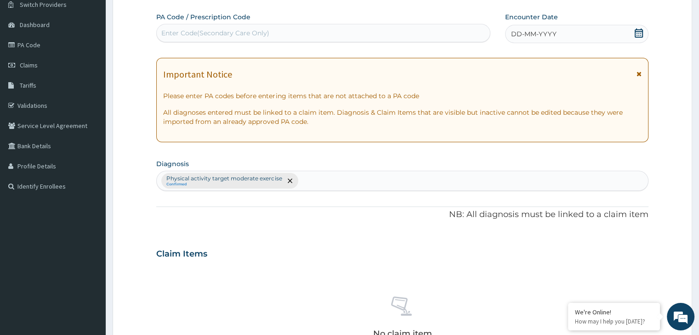
click at [217, 39] on div "Enter Code(Secondary Care Only)" at bounding box center [323, 33] width 333 height 15
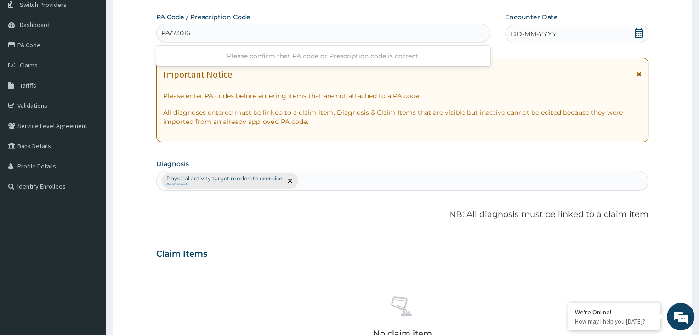
type input "PA/73016A"
click at [640, 34] on icon at bounding box center [638, 32] width 9 height 9
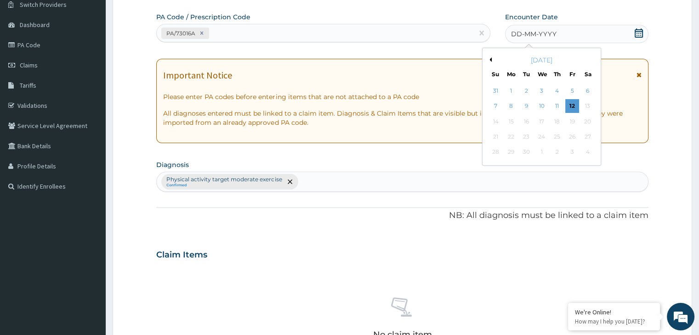
click at [490, 57] on button "Previous Month" at bounding box center [489, 59] width 5 height 5
click at [552, 137] on div "21" at bounding box center [557, 137] width 14 height 14
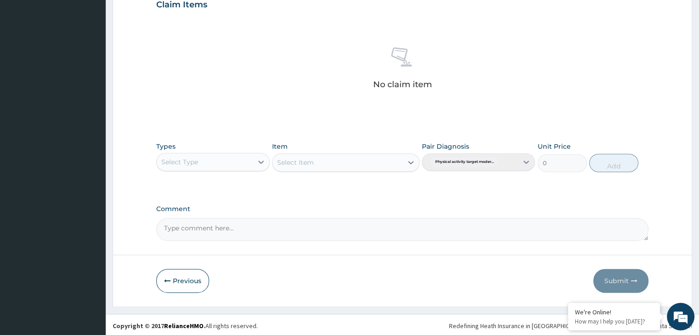
scroll to position [326, 0]
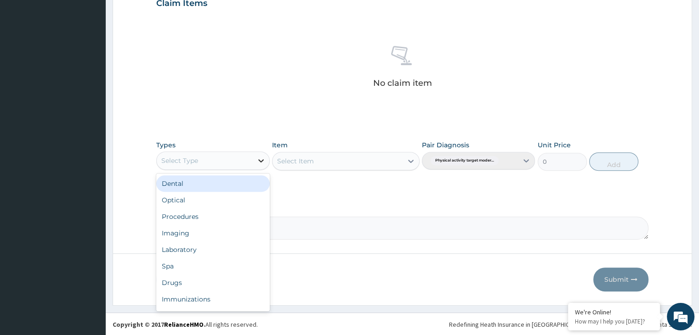
click at [260, 159] on icon at bounding box center [260, 160] width 9 height 9
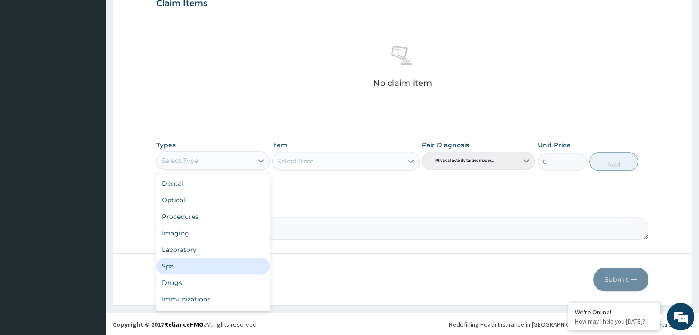
scroll to position [31, 0]
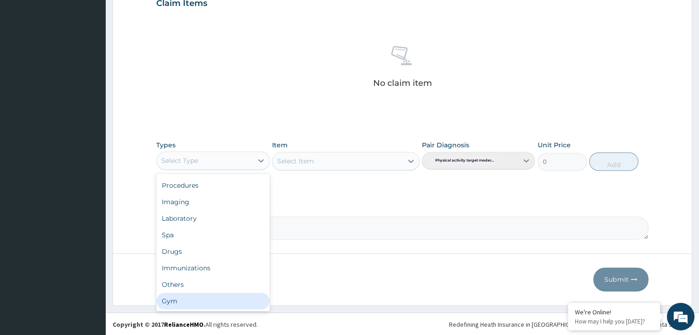
click at [206, 299] on div "Gym" at bounding box center [212, 301] width 113 height 17
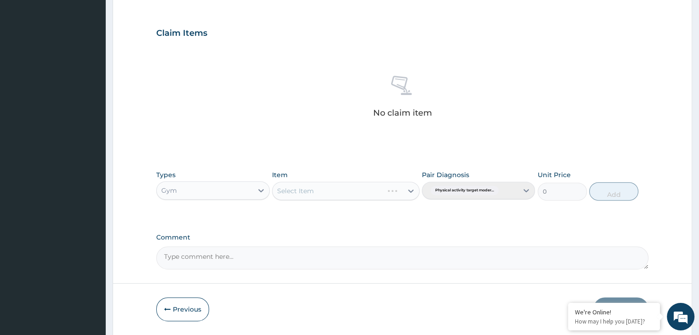
scroll to position [280, 0]
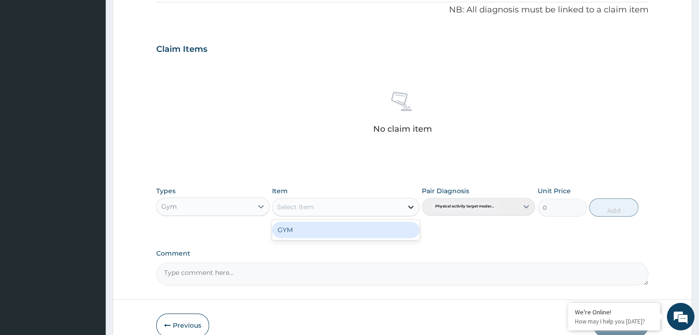
click at [410, 206] on icon at bounding box center [410, 207] width 9 height 9
click at [399, 235] on div "GYM" at bounding box center [345, 230] width 147 height 17
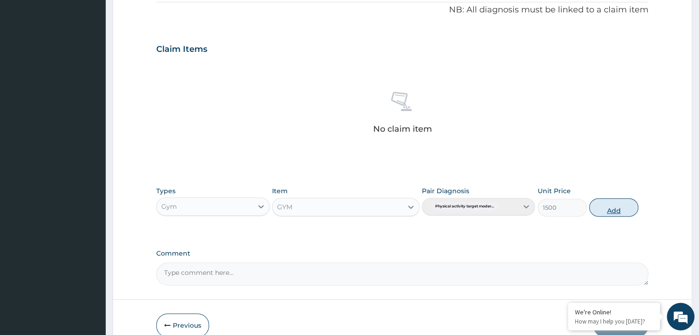
click at [621, 211] on button "Add" at bounding box center [613, 207] width 49 height 18
type input "0"
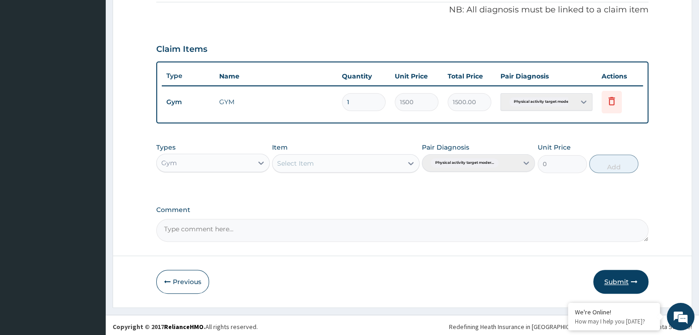
click at [626, 282] on button "Submit" at bounding box center [620, 282] width 55 height 24
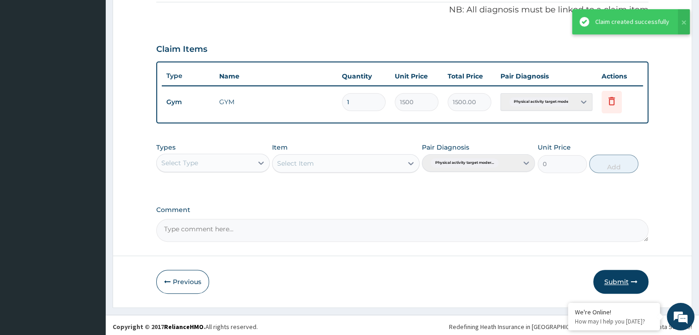
click at [619, 285] on button "Submit" at bounding box center [620, 282] width 55 height 24
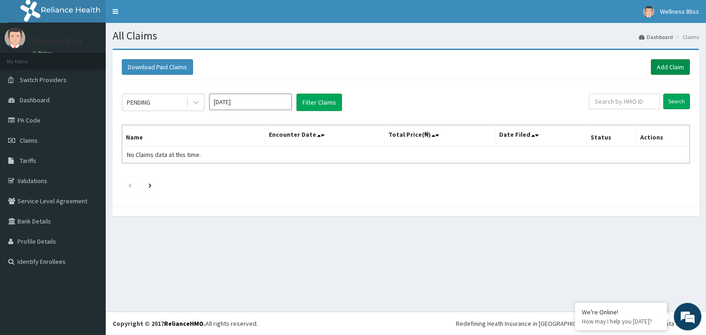
click at [665, 71] on link "Add Claim" at bounding box center [670, 67] width 39 height 16
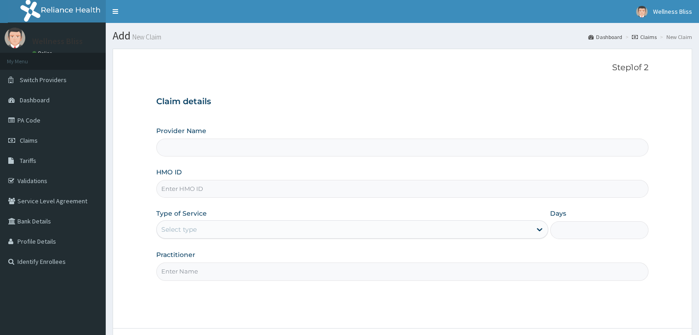
click at [261, 182] on input "HMO ID" at bounding box center [402, 189] width 492 height 18
type input "M"
type input "WELLNESS BLISS GYM"
type input "1"
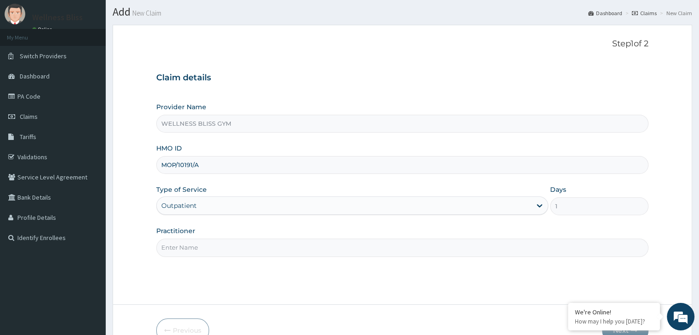
scroll to position [75, 0]
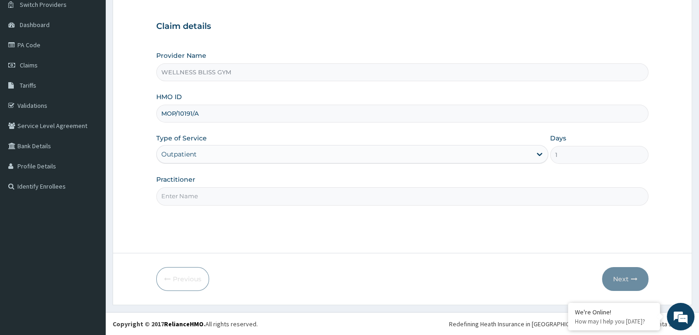
type input "MOP/10191/A"
click at [195, 196] on input "Practitioner" at bounding box center [402, 196] width 492 height 18
type input "GYM"
click at [621, 277] on button "Next" at bounding box center [625, 279] width 46 height 24
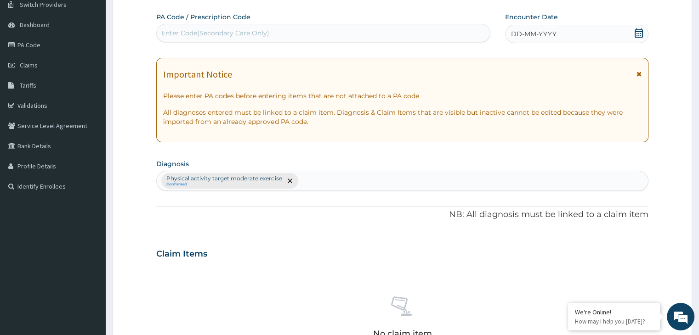
click at [297, 34] on div "Enter Code(Secondary Care Only)" at bounding box center [323, 33] width 333 height 15
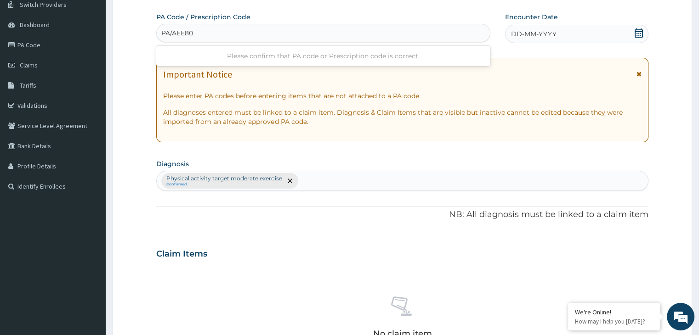
type input "PA/AEE804"
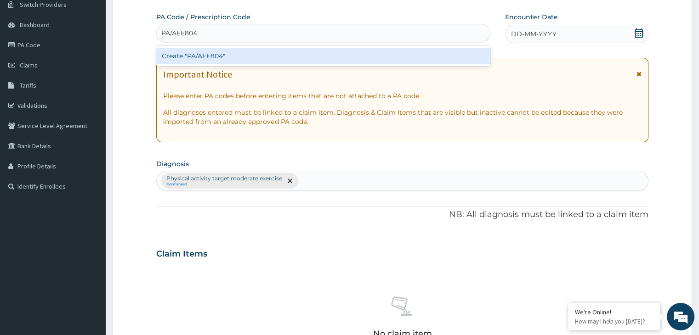
click at [305, 63] on div "Create "PA/AEE804"" at bounding box center [323, 56] width 334 height 17
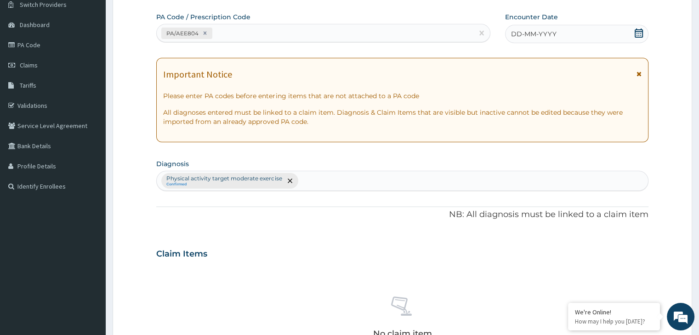
click at [643, 39] on span at bounding box center [638, 33] width 9 height 11
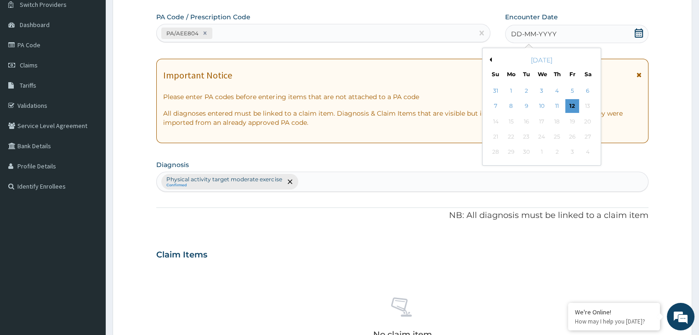
click at [489, 59] on button "Previous Month" at bounding box center [489, 59] width 5 height 5
click at [570, 140] on div "22" at bounding box center [572, 137] width 14 height 14
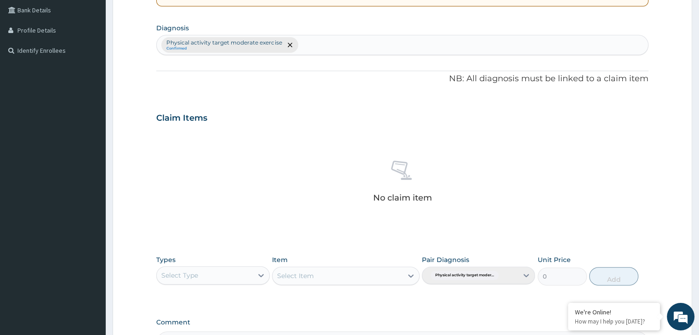
scroll to position [326, 0]
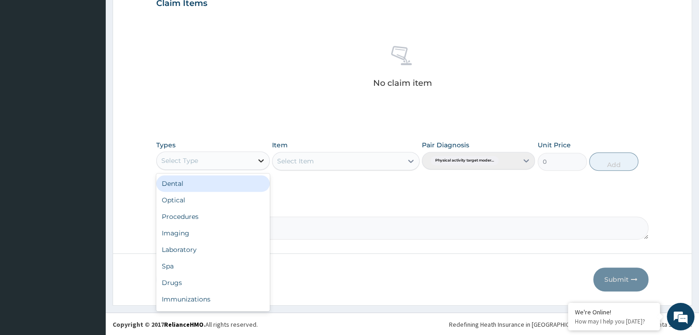
click at [259, 156] on icon at bounding box center [260, 160] width 9 height 9
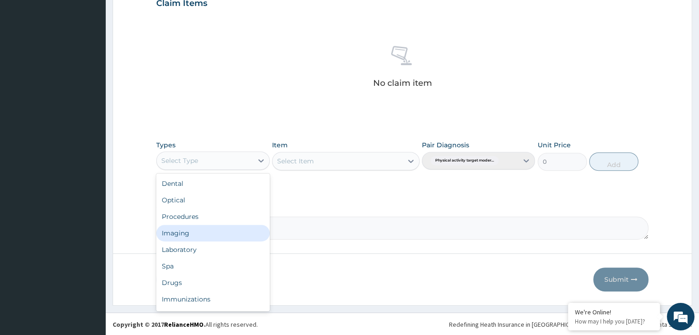
scroll to position [31, 0]
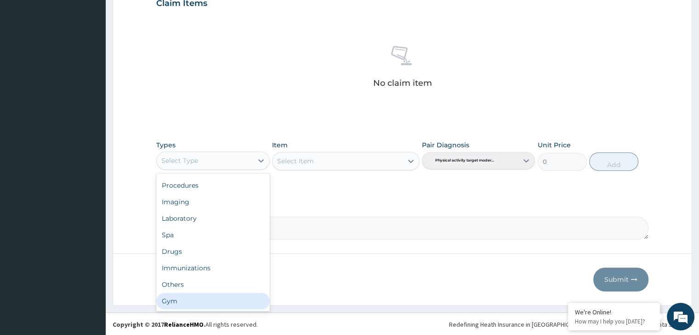
click at [184, 304] on div "Gym" at bounding box center [212, 301] width 113 height 17
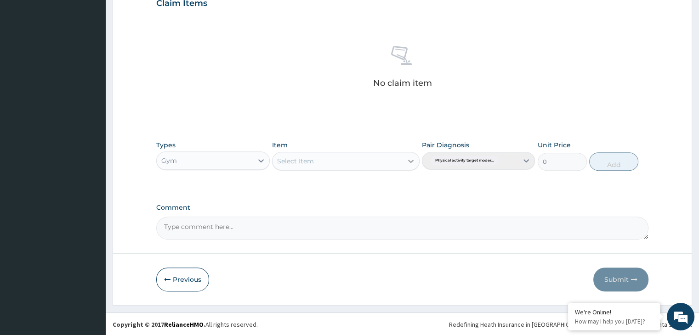
click at [412, 158] on icon at bounding box center [410, 161] width 9 height 9
click at [379, 183] on div "GYM" at bounding box center [345, 184] width 147 height 17
click at [616, 166] on button "Add" at bounding box center [613, 162] width 49 height 18
type input "0"
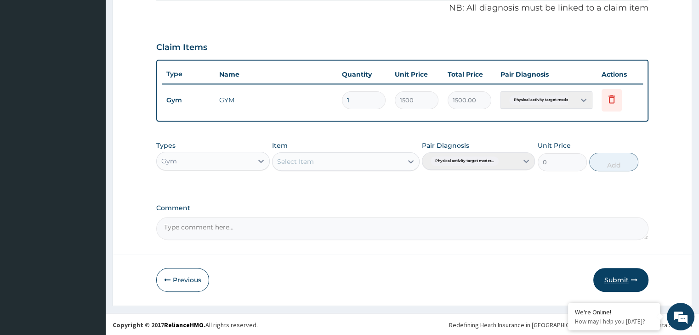
click at [612, 277] on button "Submit" at bounding box center [620, 280] width 55 height 24
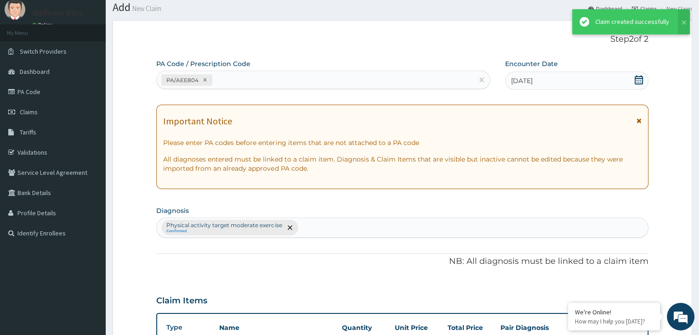
scroll to position [282, 0]
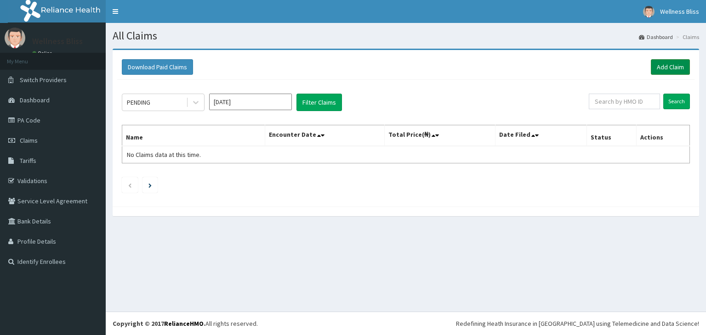
click at [661, 71] on link "Add Claim" at bounding box center [670, 67] width 39 height 16
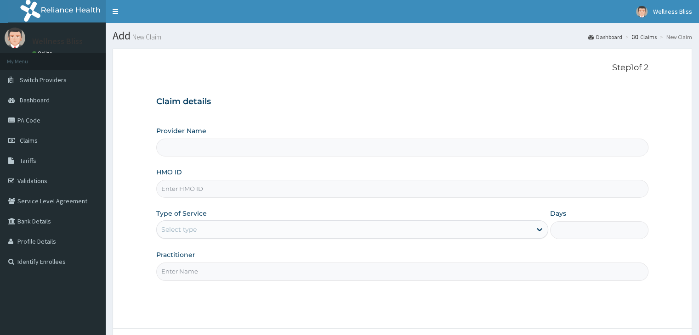
click at [189, 181] on input "HMO ID" at bounding box center [402, 189] width 492 height 18
type input "WELLNESS BLISS GYM"
type input "1"
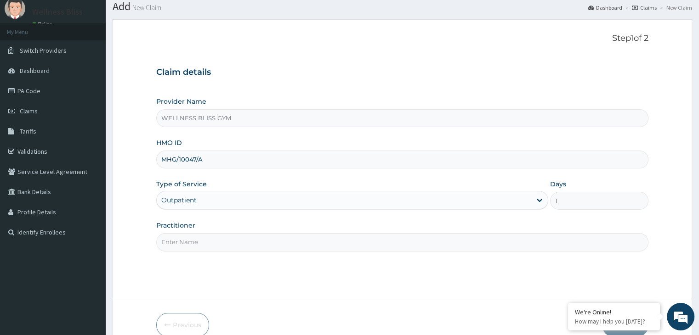
scroll to position [75, 0]
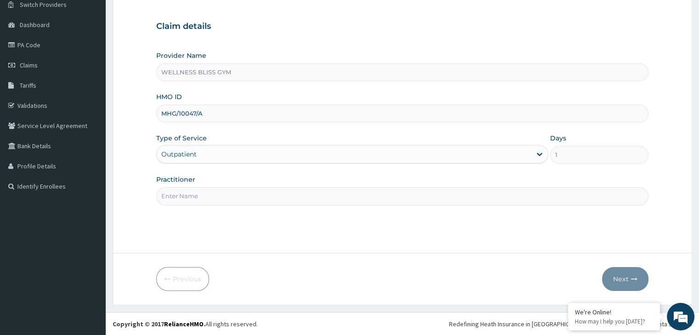
type input "MHG/10047/A"
click at [192, 193] on input "Practitioner" at bounding box center [402, 196] width 492 height 18
type input "GYM"
click at [629, 275] on button "Next" at bounding box center [625, 279] width 46 height 24
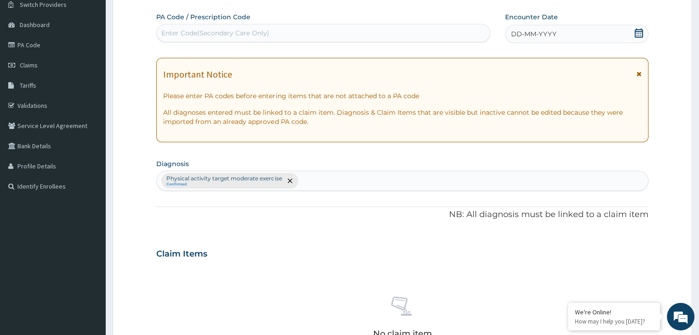
scroll to position [0, 0]
click at [179, 30] on div "Enter Code(Secondary Care Only)" at bounding box center [215, 32] width 108 height 9
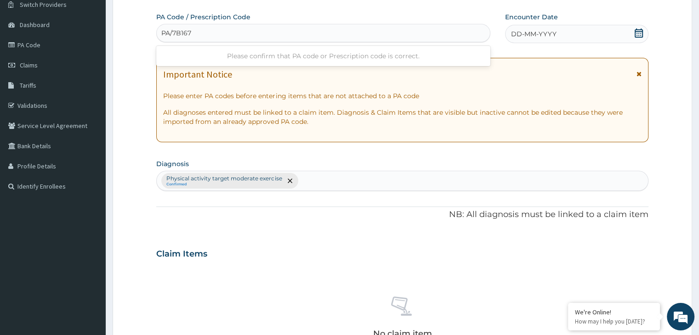
type input "PA/7B1676"
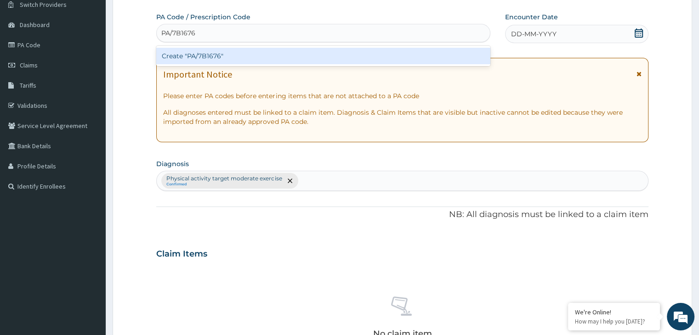
click at [411, 61] on div "Create "PA/7B1676"" at bounding box center [323, 56] width 334 height 17
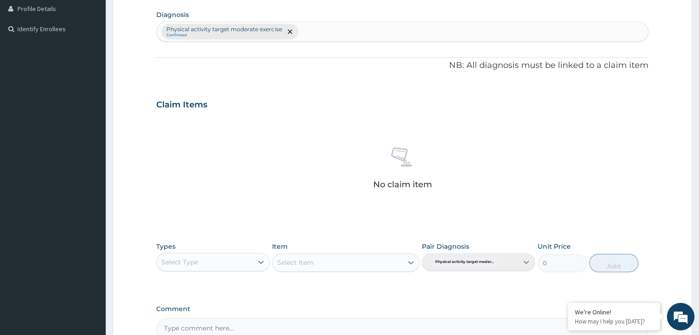
scroll to position [334, 0]
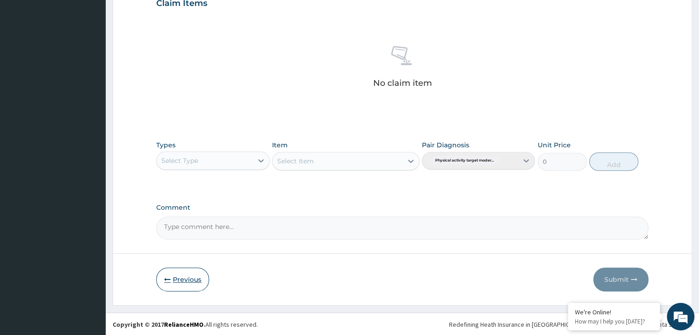
click at [169, 273] on button "Previous" at bounding box center [182, 280] width 53 height 24
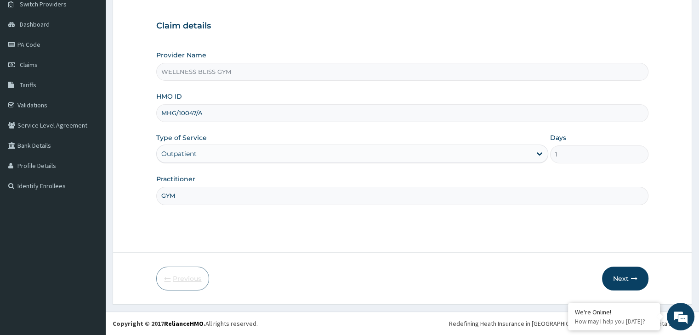
scroll to position [75, 0]
drag, startPoint x: 210, startPoint y: 113, endPoint x: 160, endPoint y: 117, distance: 50.7
click at [160, 117] on input "MHG/10047/A" at bounding box center [402, 114] width 492 height 18
type input "BEH/10049/A"
click at [620, 278] on button "Next" at bounding box center [625, 279] width 46 height 24
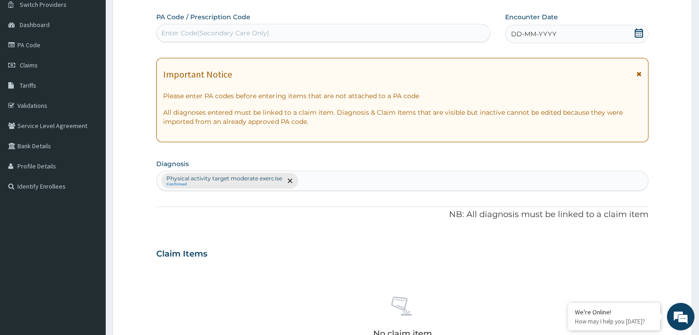
click at [189, 35] on div "Enter Code(Secondary Care Only)" at bounding box center [215, 32] width 108 height 9
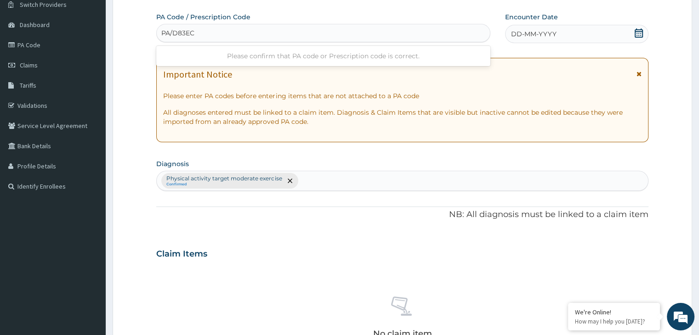
type input "PA/D83EC6"
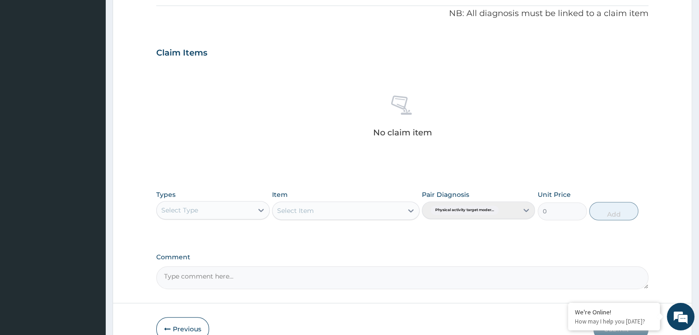
scroll to position [334, 0]
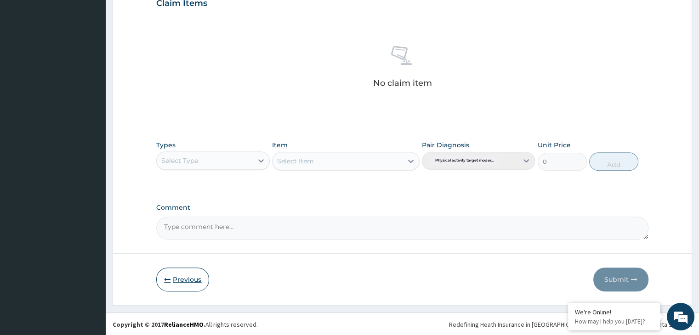
click at [195, 272] on button "Previous" at bounding box center [182, 280] width 53 height 24
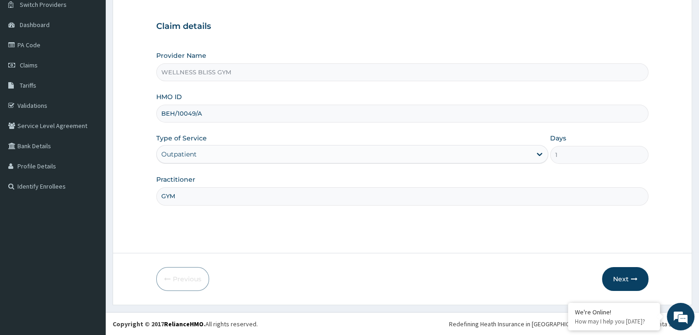
click at [164, 113] on input "BEH/10049/A" at bounding box center [402, 114] width 492 height 18
type input "SEH/10049/A"
click at [609, 277] on button "Next" at bounding box center [625, 279] width 46 height 24
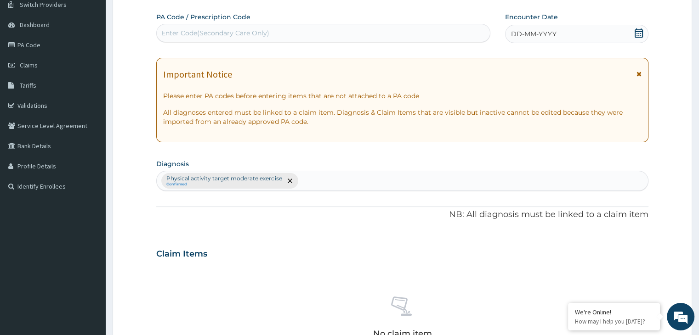
click at [187, 30] on div "Enter Code(Secondary Care Only)" at bounding box center [215, 32] width 108 height 9
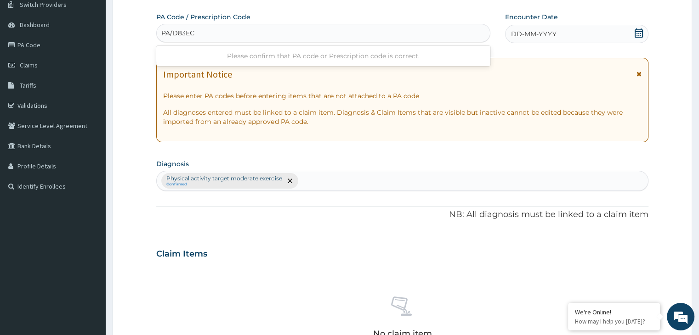
type input "PA/D83EC6"
click at [637, 32] on icon at bounding box center [638, 32] width 9 height 9
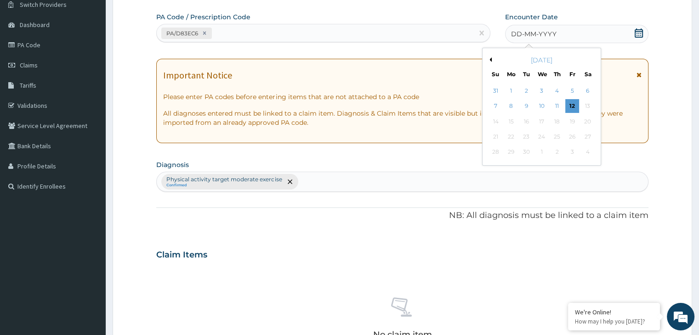
click at [489, 58] on button "Previous Month" at bounding box center [489, 59] width 5 height 5
click at [587, 137] on div "23" at bounding box center [588, 137] width 14 height 14
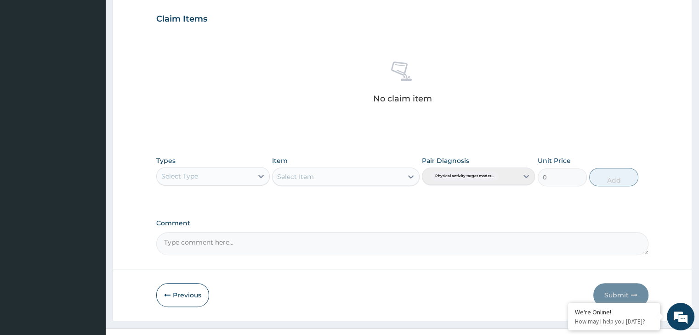
scroll to position [326, 0]
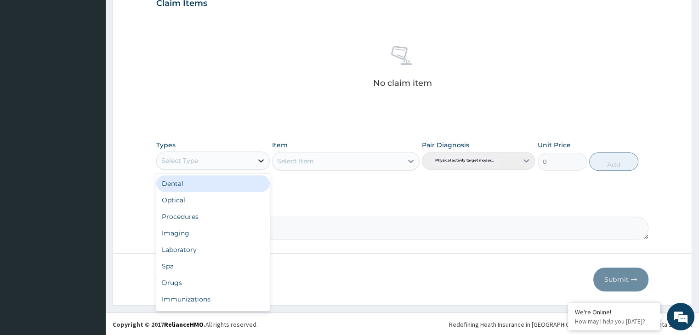
click at [263, 160] on icon at bounding box center [260, 160] width 9 height 9
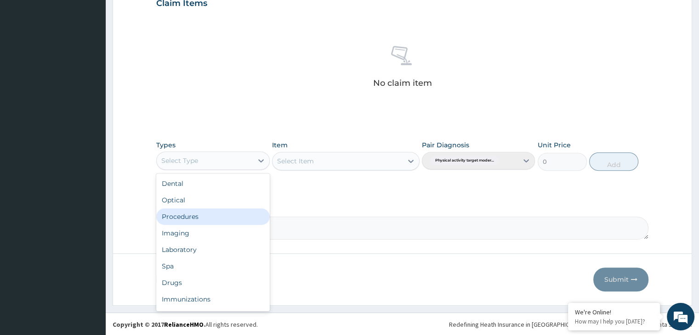
scroll to position [31, 0]
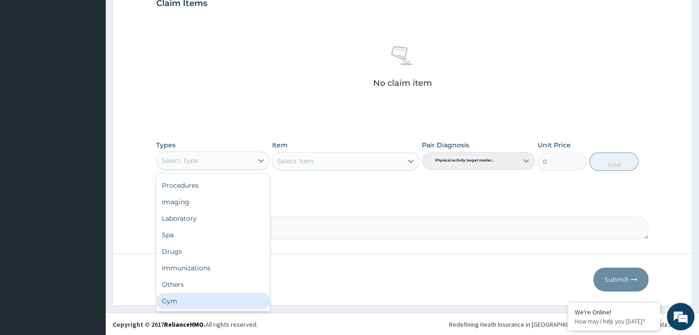
click at [231, 309] on div "Dental Optical Procedures Imaging Laboratory Spa Drugs Immunizations Others Gym" at bounding box center [212, 243] width 113 height 138
click at [175, 307] on div "Gym" at bounding box center [212, 301] width 113 height 17
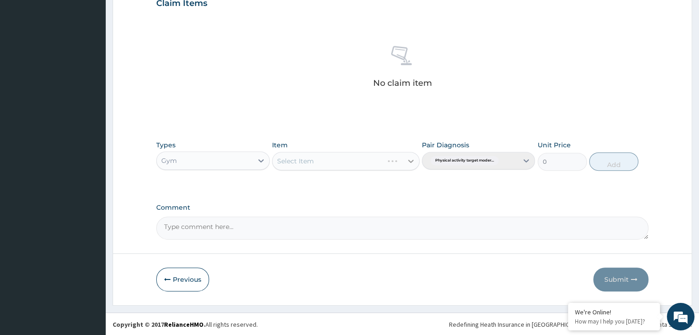
click at [410, 160] on icon at bounding box center [410, 161] width 9 height 9
click at [379, 185] on div "GYM" at bounding box center [345, 184] width 147 height 17
click at [614, 168] on button "Add" at bounding box center [613, 162] width 49 height 18
type input "0"
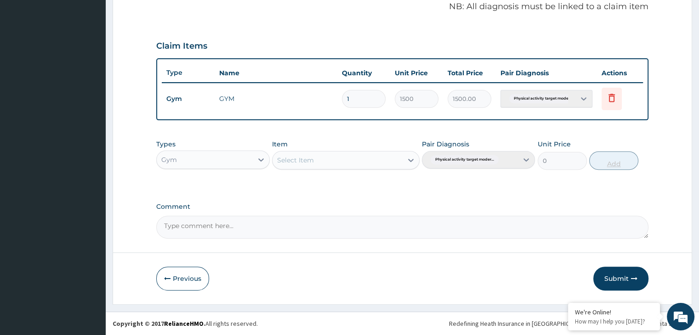
scroll to position [282, 0]
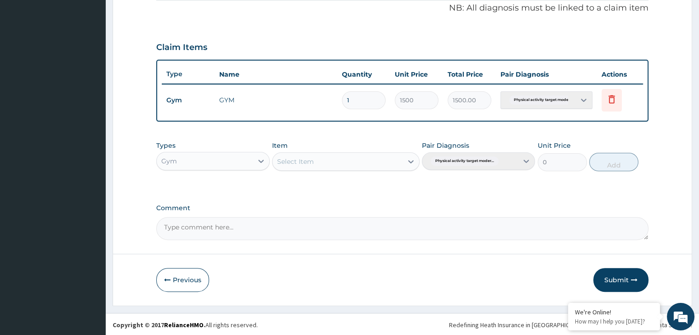
click at [626, 282] on button "Submit" at bounding box center [620, 280] width 55 height 24
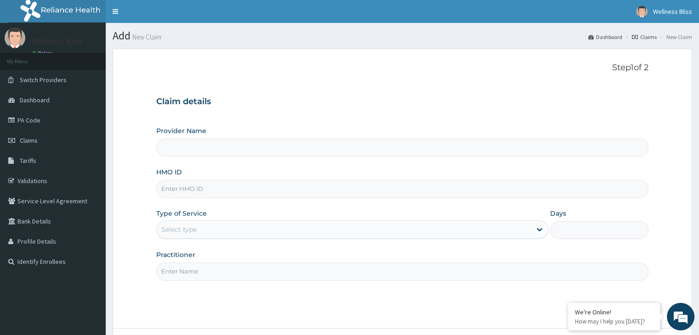
click at [286, 189] on input "HMO ID" at bounding box center [402, 189] width 492 height 18
type input "EMP/"
type input "WELLNESS BLISS GYM"
type input "1"
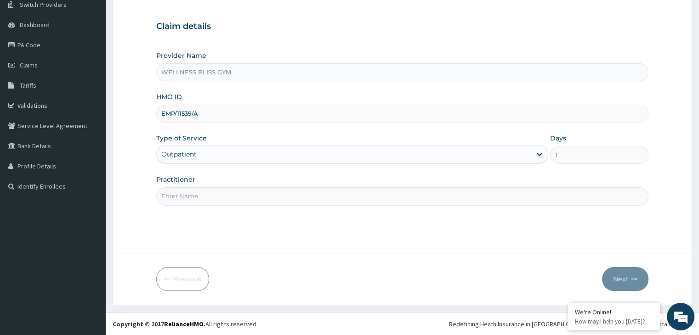
click at [274, 196] on input "Practitioner" at bounding box center [402, 196] width 492 height 18
type input "GYM"
click at [629, 273] on button "Next" at bounding box center [625, 279] width 46 height 24
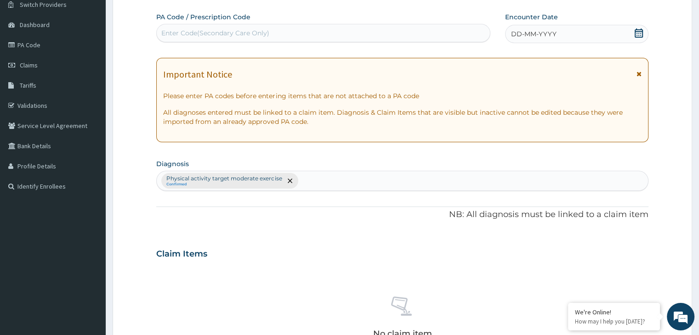
click at [216, 27] on div "Enter Code(Secondary Care Only)" at bounding box center [323, 33] width 333 height 15
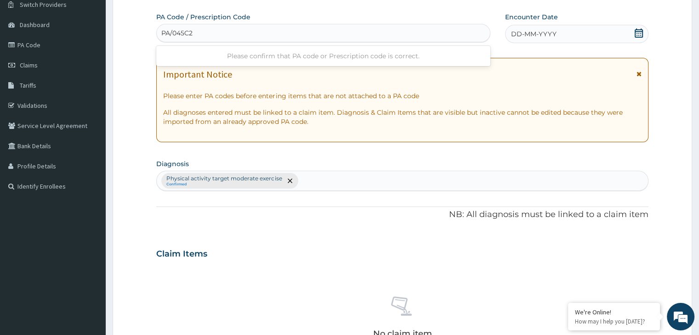
type input "PA/045C2D"
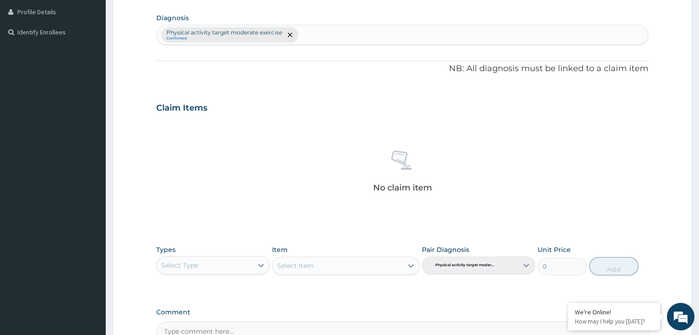
scroll to position [334, 0]
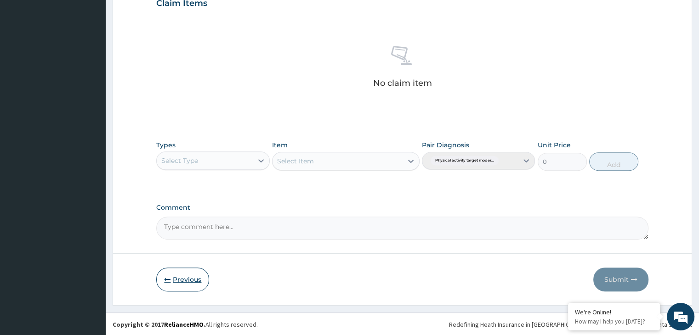
click at [174, 276] on button "Previous" at bounding box center [182, 280] width 53 height 24
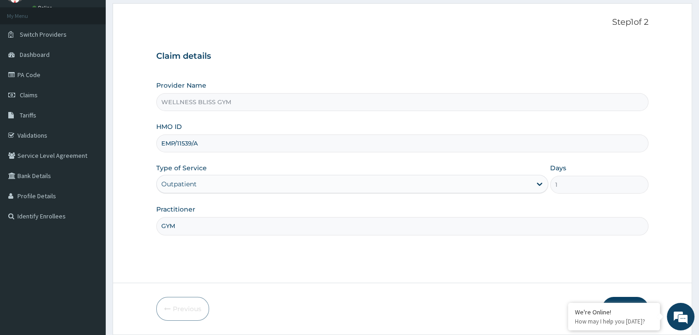
scroll to position [29, 0]
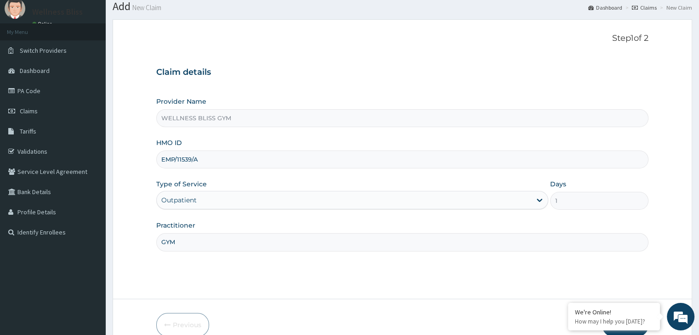
click at [173, 161] on input "EMP/11539/A" at bounding box center [402, 160] width 492 height 18
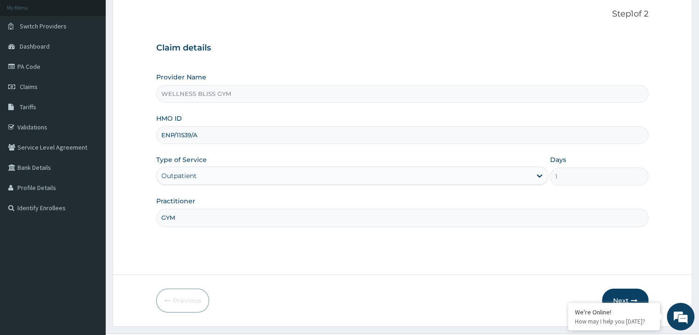
scroll to position [75, 0]
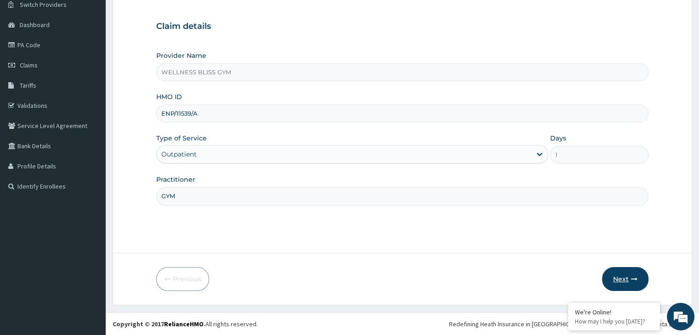
type input "ENP/11539/A"
click at [631, 283] on button "Next" at bounding box center [625, 279] width 46 height 24
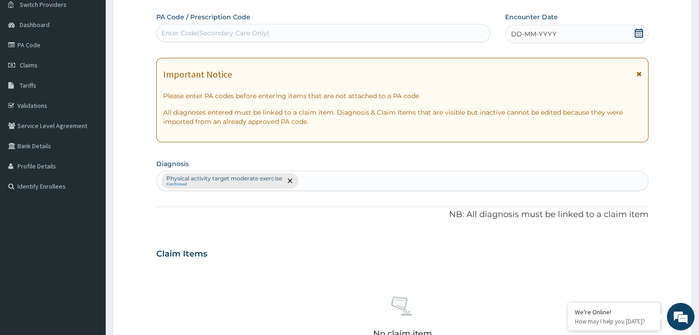
click at [220, 37] on div "Enter Code(Secondary Care Only)" at bounding box center [215, 32] width 108 height 9
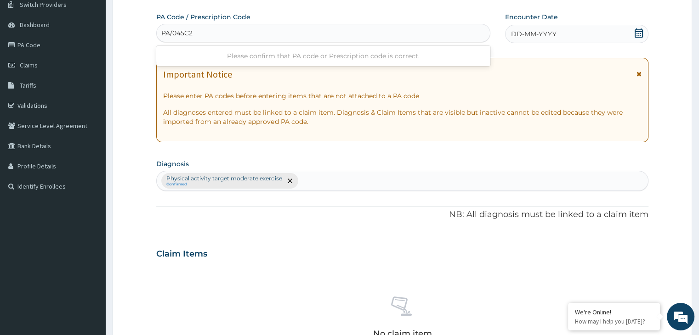
type input "PA/045C2D"
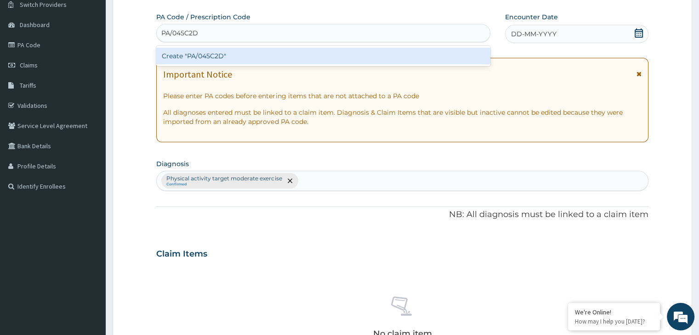
click at [226, 56] on div "Create "PA/045C2D"" at bounding box center [323, 56] width 334 height 17
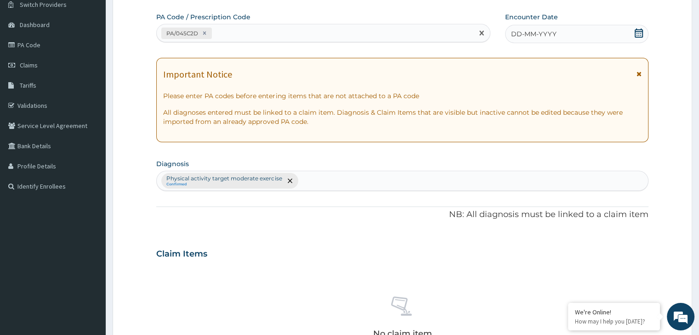
click at [639, 36] on icon at bounding box center [638, 32] width 9 height 9
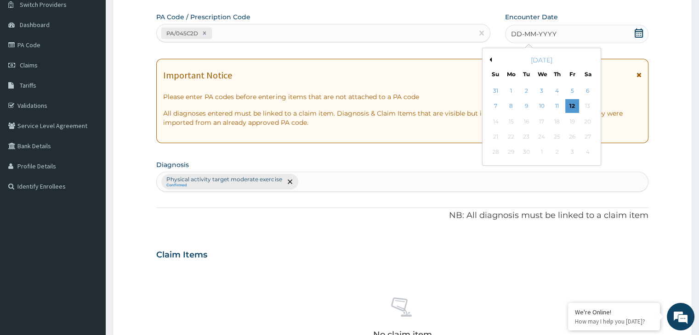
click at [491, 60] on div "[DATE]" at bounding box center [541, 60] width 111 height 9
click at [489, 59] on button "Previous Month" at bounding box center [489, 59] width 5 height 5
click at [586, 138] on div "23" at bounding box center [588, 137] width 14 height 14
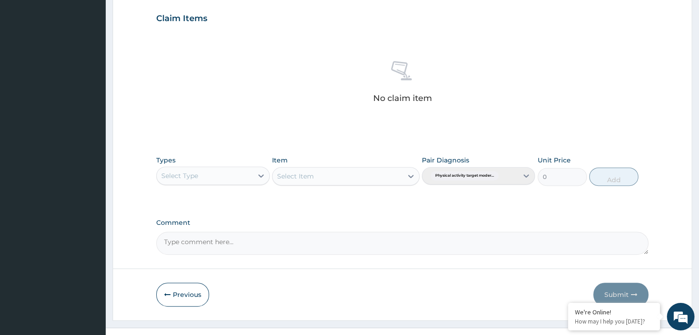
scroll to position [326, 0]
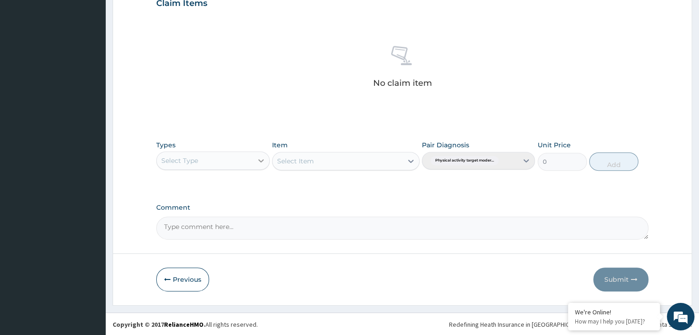
click at [260, 163] on icon at bounding box center [260, 160] width 9 height 9
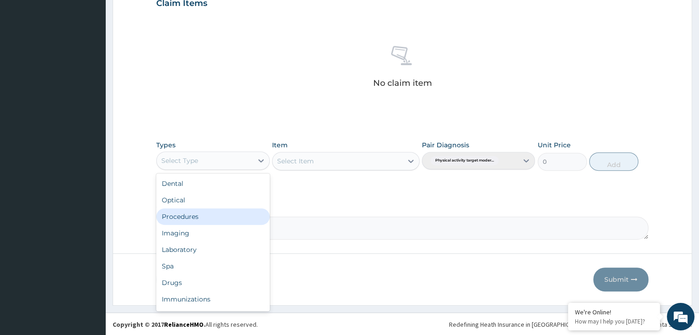
scroll to position [31, 0]
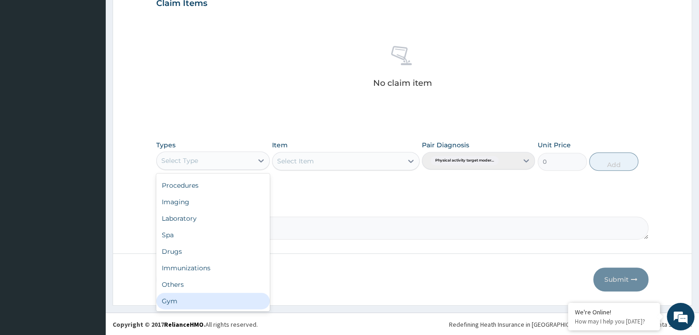
click at [194, 309] on div "Dental Optical Procedures Imaging Laboratory Spa Drugs Immunizations Others Gym" at bounding box center [212, 243] width 113 height 138
click at [210, 305] on div "Gym" at bounding box center [212, 301] width 113 height 17
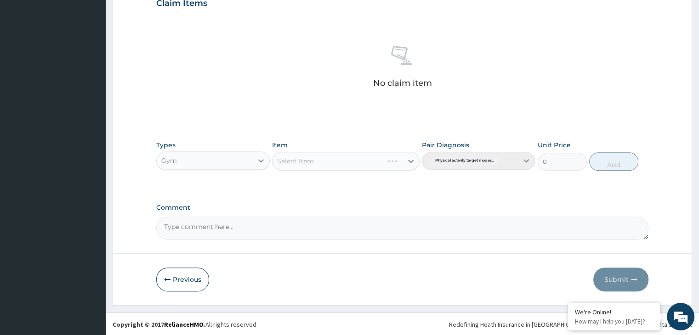
click at [411, 162] on div "Select Item" at bounding box center [345, 161] width 147 height 18
click at [411, 161] on icon at bounding box center [411, 161] width 6 height 3
click at [393, 185] on div "GYM" at bounding box center [345, 184] width 147 height 17
click at [618, 159] on button "Add" at bounding box center [613, 162] width 49 height 18
type input "0"
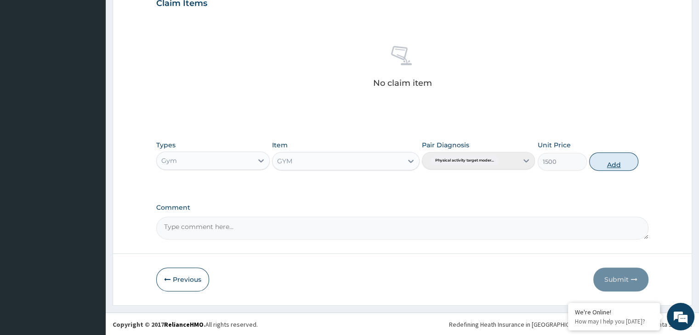
scroll to position [282, 0]
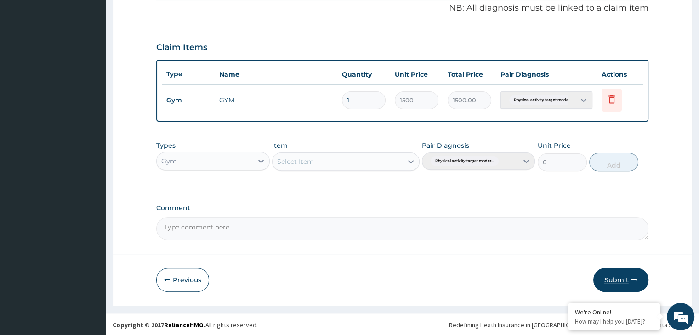
click at [616, 282] on button "Submit" at bounding box center [620, 280] width 55 height 24
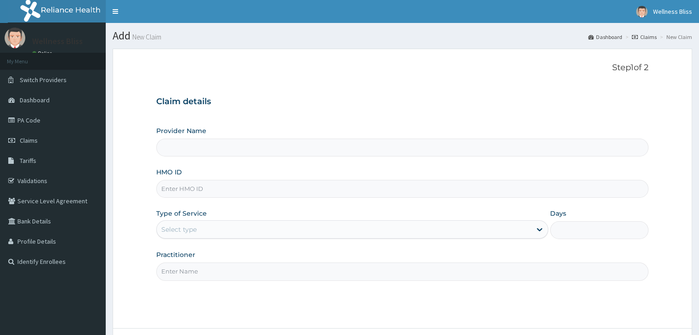
click at [248, 185] on input "HMO ID" at bounding box center [402, 189] width 492 height 18
type input "ENP/"
type input "WELLNESS BLISS GYM"
type input "1"
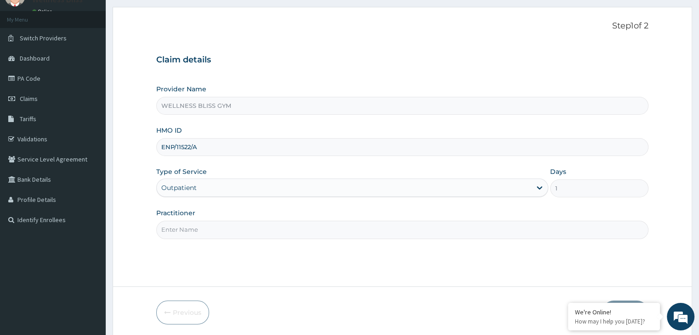
scroll to position [75, 0]
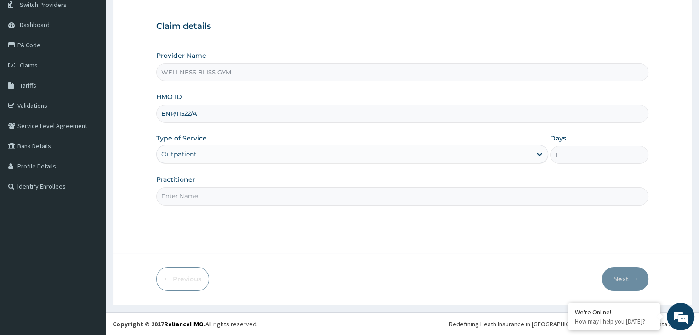
type input "ENP/11522/A"
click at [237, 197] on input "Practitioner" at bounding box center [402, 196] width 492 height 18
type input "GYM"
click at [634, 283] on button "Next" at bounding box center [625, 279] width 46 height 24
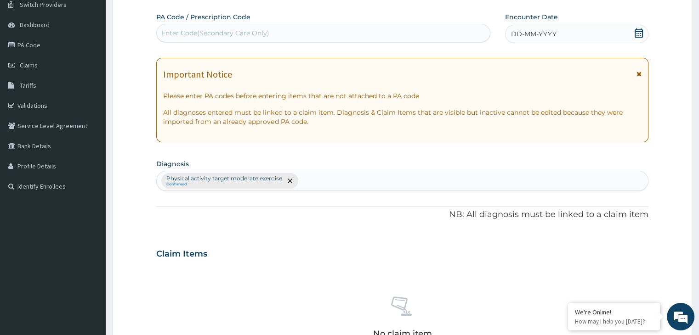
scroll to position [0, 0]
click at [228, 30] on div "Enter Code(Secondary Care Only)" at bounding box center [215, 32] width 108 height 9
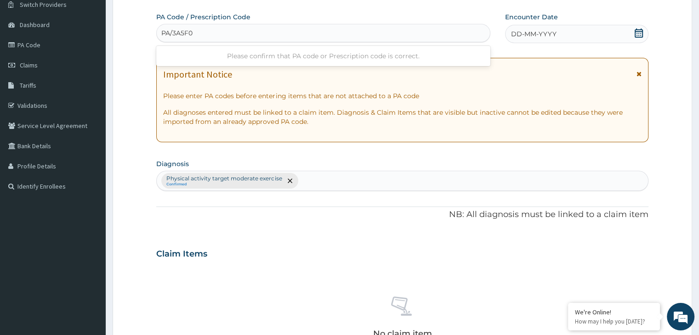
type input "PA/3A5F0A"
click at [636, 32] on icon at bounding box center [638, 32] width 9 height 9
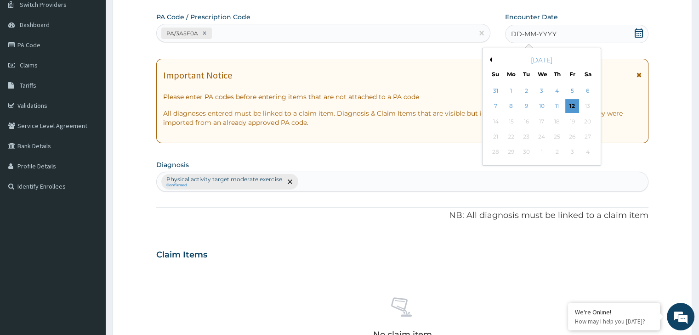
click at [490, 60] on button "Previous Month" at bounding box center [489, 59] width 5 height 5
click at [587, 136] on div "23" at bounding box center [588, 137] width 14 height 14
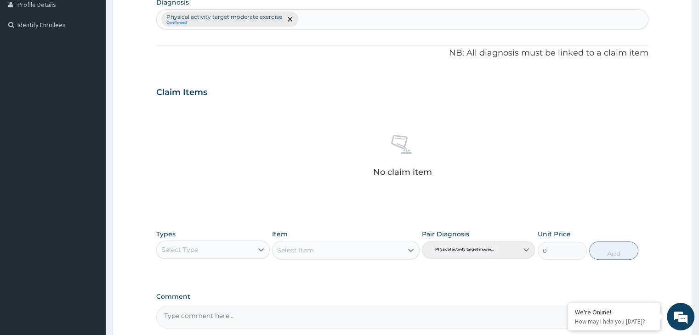
scroll to position [326, 0]
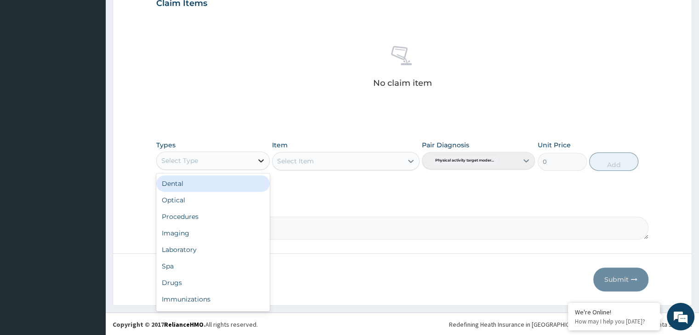
click at [261, 158] on icon at bounding box center [260, 160] width 9 height 9
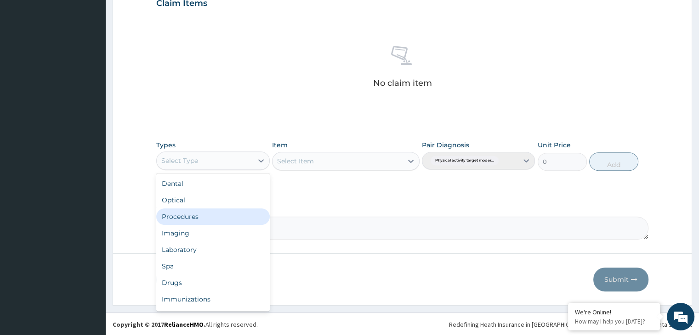
scroll to position [31, 0]
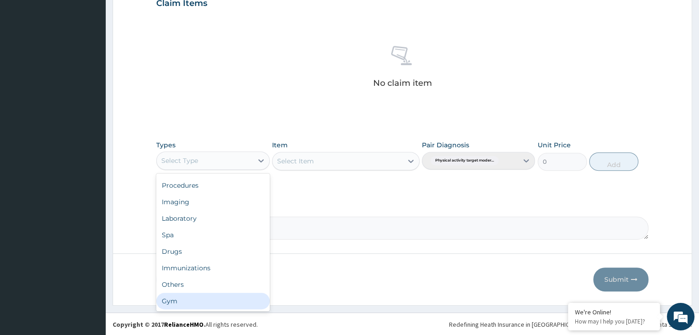
click at [231, 302] on div "Gym" at bounding box center [212, 301] width 113 height 17
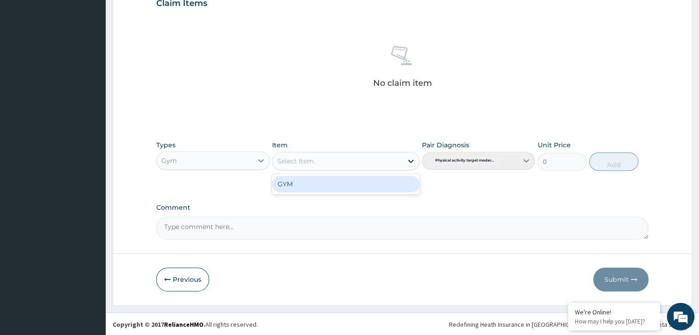
click at [408, 164] on icon at bounding box center [410, 161] width 9 height 9
click at [393, 184] on div "GYM" at bounding box center [345, 184] width 147 height 17
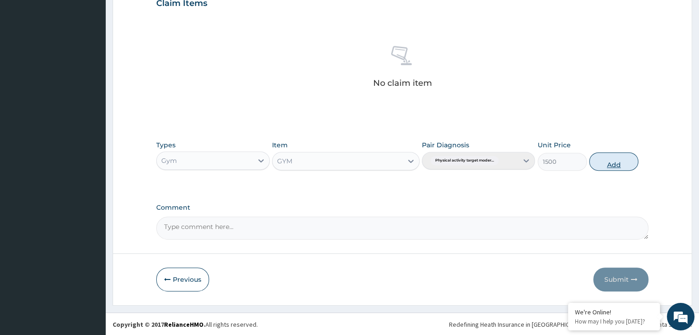
click at [621, 159] on button "Add" at bounding box center [613, 162] width 49 height 18
type input "0"
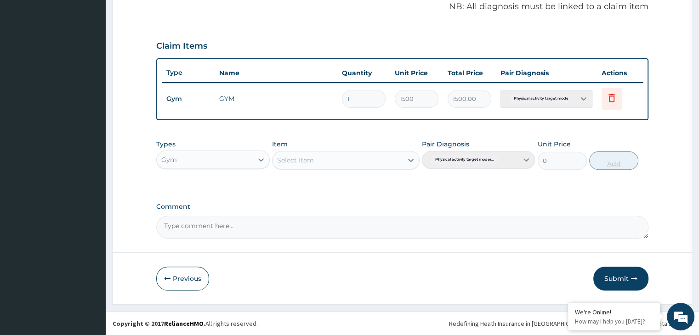
scroll to position [282, 0]
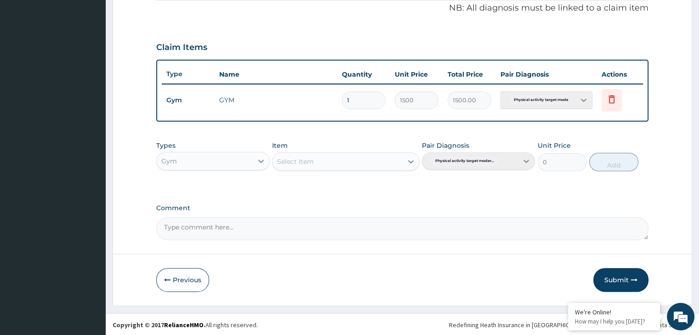
click at [607, 274] on button "Submit" at bounding box center [620, 280] width 55 height 24
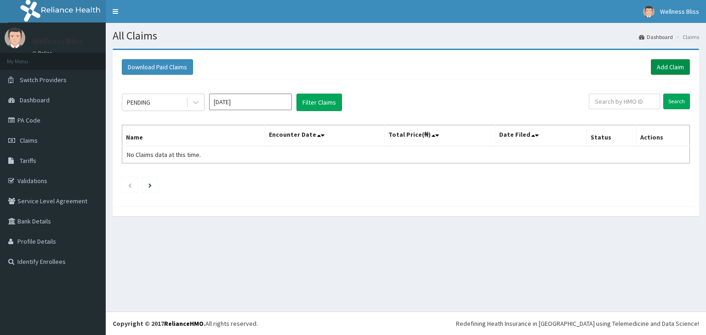
click at [664, 67] on link "Add Claim" at bounding box center [670, 67] width 39 height 16
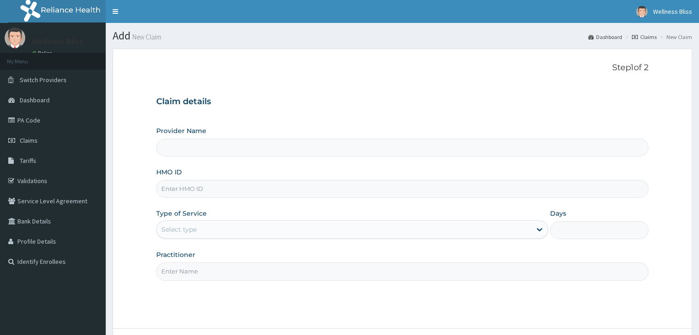
type input "WELLNESS BLISS GYM"
type input "1"
click at [178, 193] on input "HMO ID" at bounding box center [402, 189] width 492 height 18
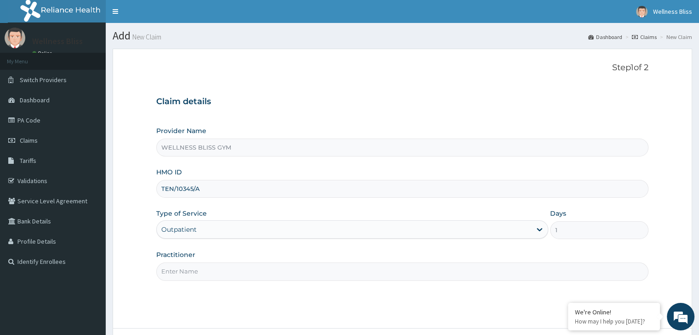
type input "TEN/10345/A"
click at [194, 274] on input "Practitioner" at bounding box center [402, 272] width 492 height 18
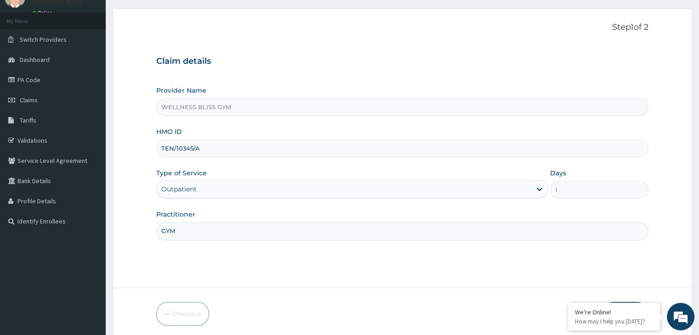
scroll to position [75, 0]
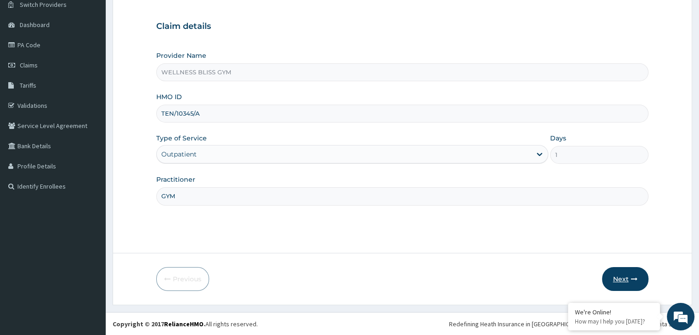
type input "GYM"
click at [629, 280] on button "Next" at bounding box center [625, 279] width 46 height 24
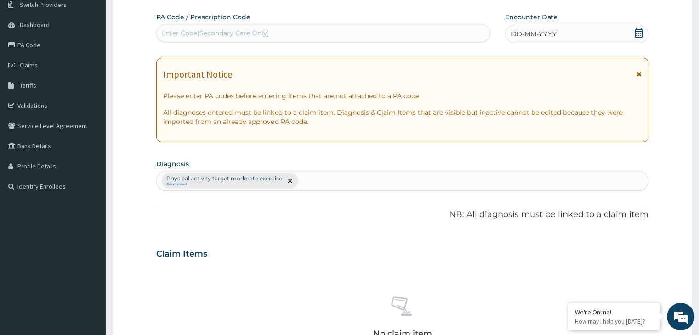
click at [187, 27] on div "Enter Code(Secondary Care Only)" at bounding box center [323, 33] width 333 height 15
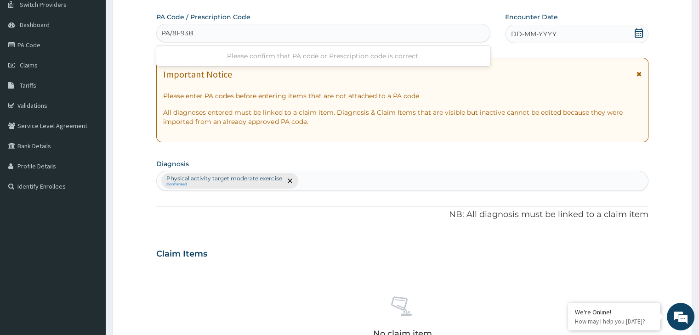
type input "PA/8F93B5"
click at [640, 31] on icon at bounding box center [638, 32] width 8 height 9
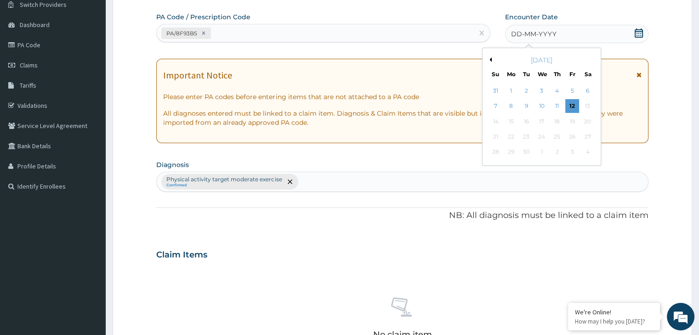
click at [488, 58] on button "Previous Month" at bounding box center [489, 59] width 5 height 5
click at [589, 138] on div "23" at bounding box center [588, 137] width 14 height 14
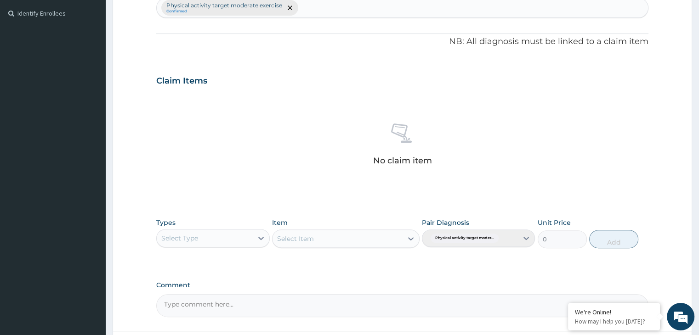
scroll to position [326, 0]
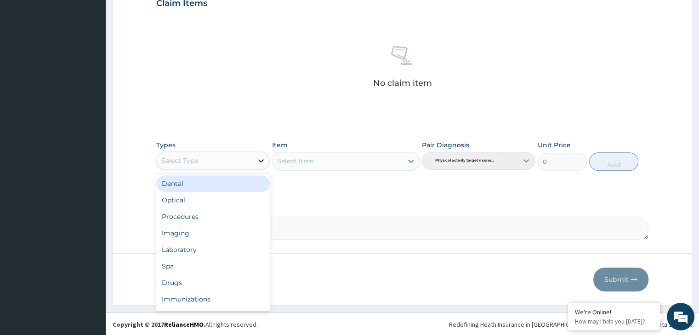
click at [260, 159] on icon at bounding box center [260, 160] width 9 height 9
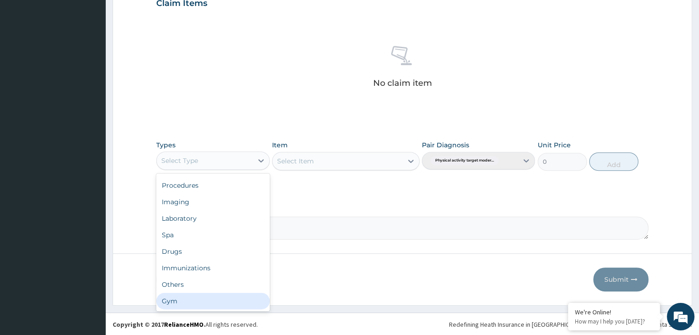
click at [197, 305] on div "Gym" at bounding box center [212, 301] width 113 height 17
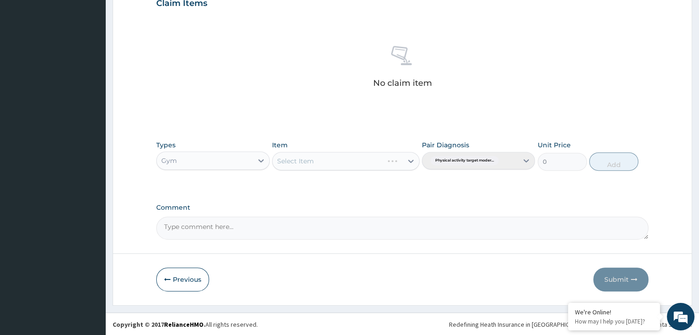
click at [407, 160] on div "Select Item" at bounding box center [345, 161] width 147 height 18
click at [411, 159] on div "Select Item" at bounding box center [345, 161] width 147 height 18
click at [413, 160] on icon at bounding box center [411, 161] width 6 height 3
click at [390, 185] on div "GYM" at bounding box center [345, 184] width 147 height 17
click at [613, 160] on button "Add" at bounding box center [613, 162] width 49 height 18
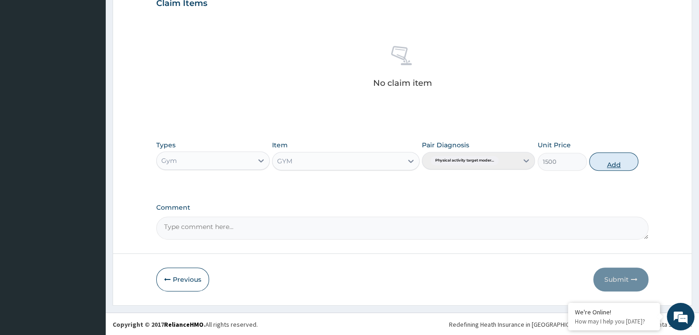
type input "0"
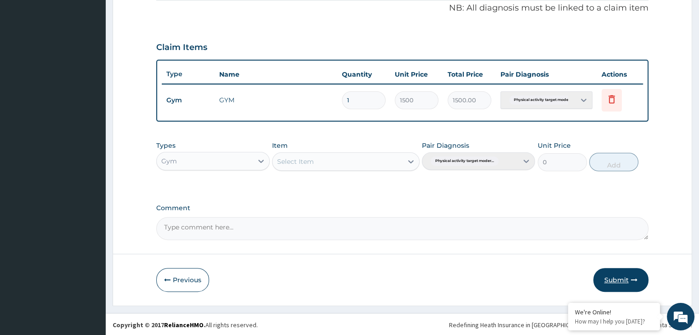
click at [611, 279] on button "Submit" at bounding box center [620, 280] width 55 height 24
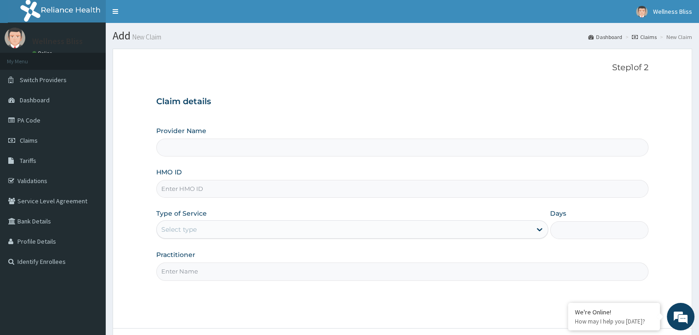
click at [246, 192] on input "HMO ID" at bounding box center [402, 189] width 492 height 18
type input "WELLNESS BLISS GYM"
type input "1"
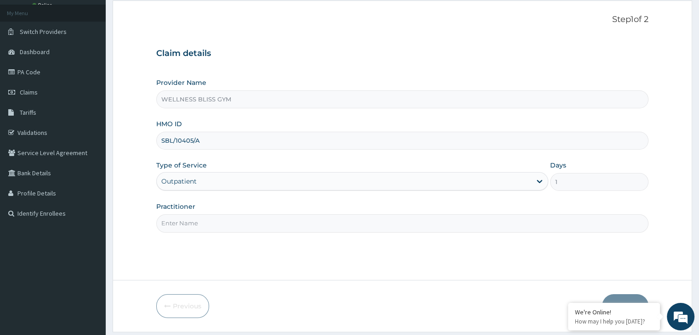
scroll to position [75, 0]
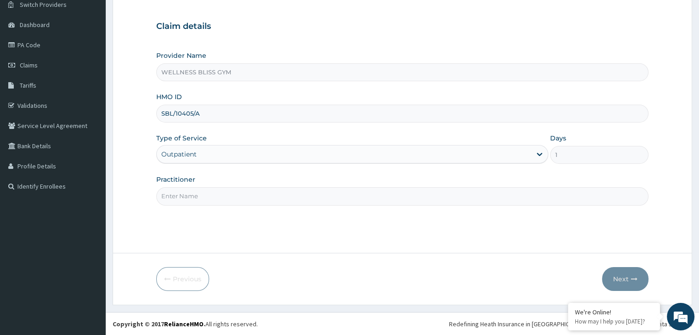
type input "SBL/10405/A"
click at [231, 199] on input "Practitioner" at bounding box center [402, 196] width 492 height 18
type input "GYM"
click at [626, 280] on button "Next" at bounding box center [625, 279] width 46 height 24
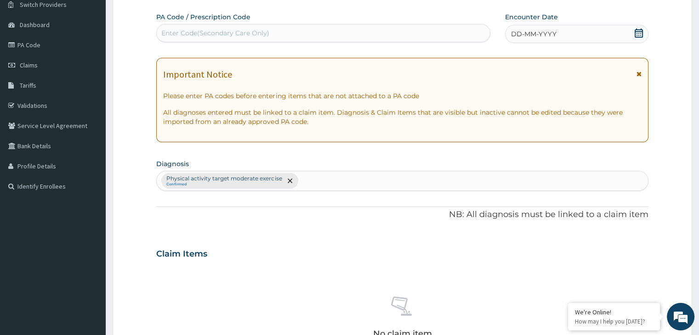
click at [240, 26] on div "Enter Code(Secondary Care Only)" at bounding box center [323, 33] width 333 height 15
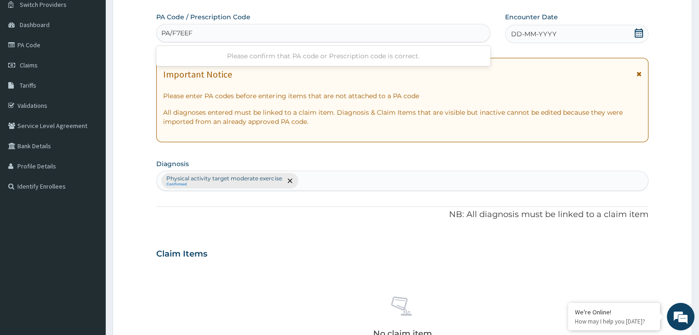
type input "PA/F7EEF7"
click at [636, 28] on icon at bounding box center [638, 32] width 8 height 9
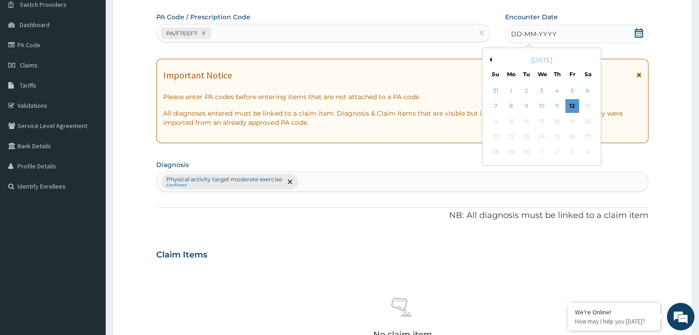
click at [489, 57] on button "Previous Month" at bounding box center [489, 59] width 5 height 5
click at [587, 136] on div "23" at bounding box center [588, 137] width 14 height 14
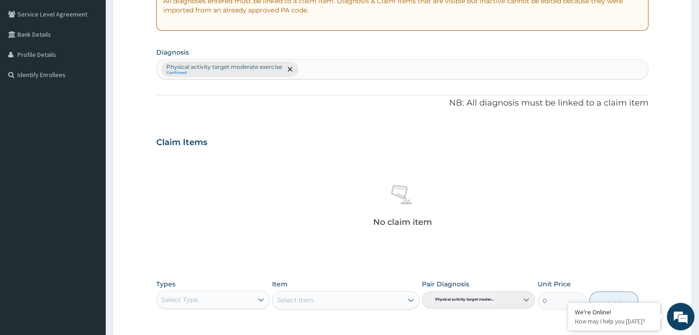
scroll to position [326, 0]
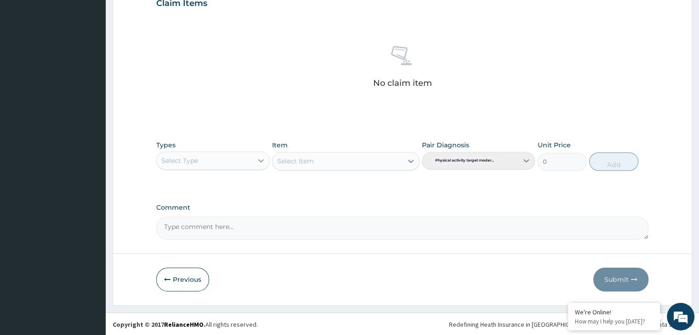
click at [256, 160] on div at bounding box center [261, 161] width 17 height 17
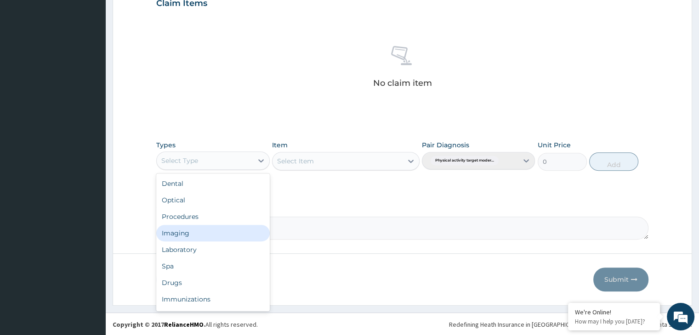
scroll to position [31, 0]
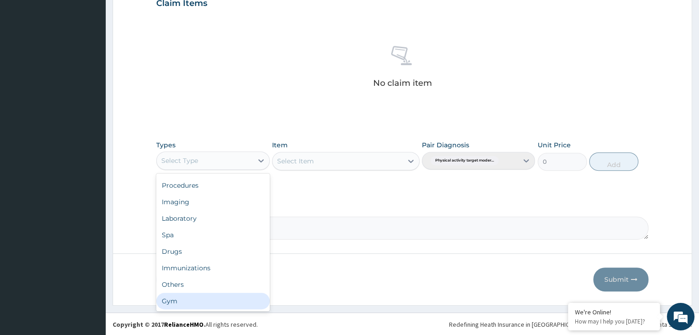
click at [210, 306] on div "Gym" at bounding box center [212, 301] width 113 height 17
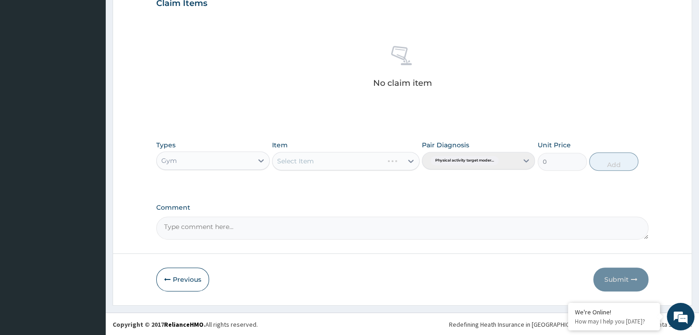
click at [408, 155] on div "Select Item" at bounding box center [345, 161] width 147 height 18
click at [412, 161] on div "Select Item" at bounding box center [345, 161] width 147 height 18
click at [410, 159] on div "Select Item" at bounding box center [345, 161] width 147 height 18
click at [408, 162] on icon at bounding box center [410, 161] width 9 height 9
click at [395, 182] on div "GYM" at bounding box center [345, 184] width 147 height 17
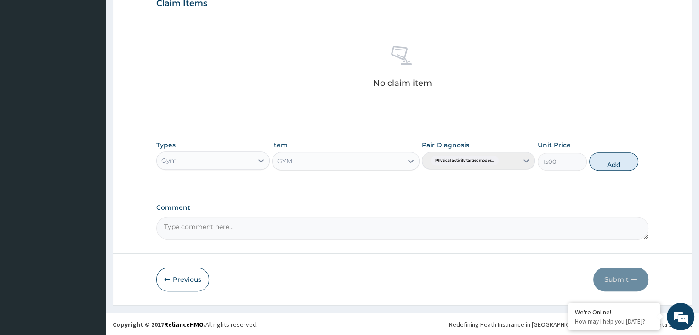
click at [619, 164] on button "Add" at bounding box center [613, 162] width 49 height 18
type input "0"
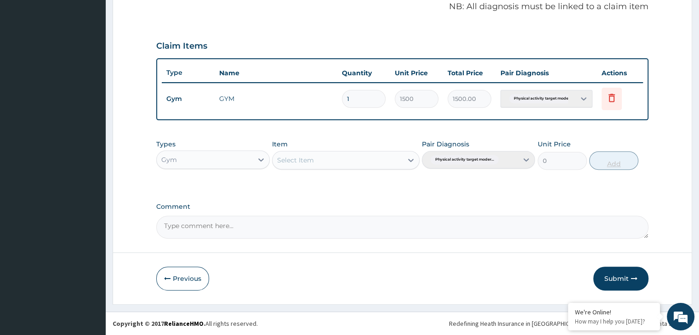
scroll to position [282, 0]
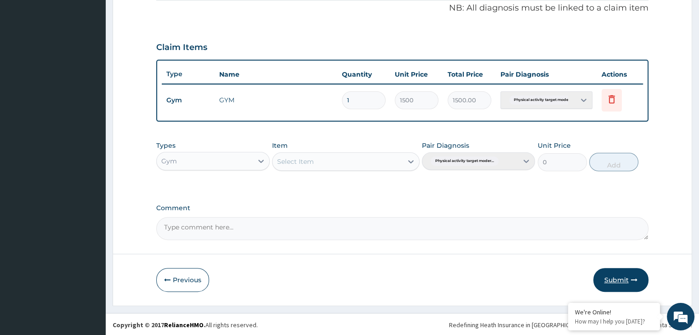
click at [619, 276] on button "Submit" at bounding box center [620, 280] width 55 height 24
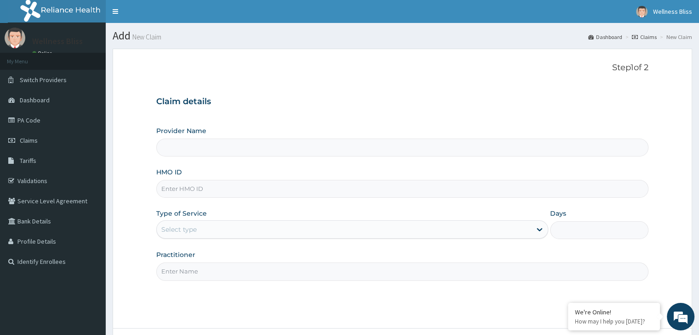
click at [184, 186] on input "HMO ID" at bounding box center [402, 189] width 492 height 18
type input "SBL/"
type input "WELLNESS BLISS GYM"
type input "1"
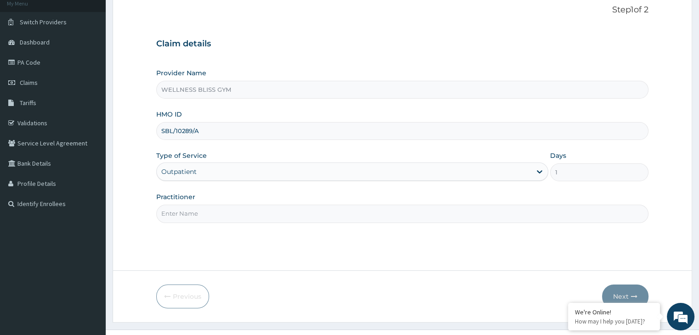
scroll to position [75, 0]
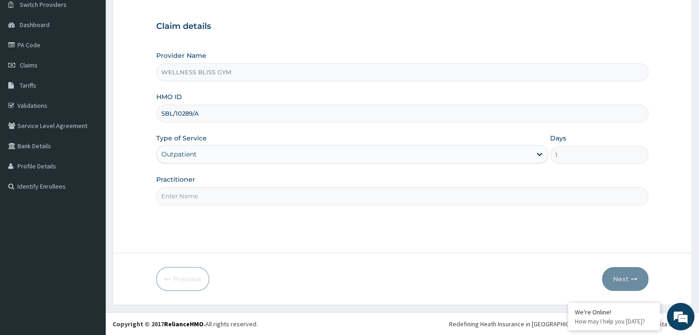
type input "SBL/10289/A"
click at [181, 196] on input "Practitioner" at bounding box center [402, 196] width 492 height 18
type input "GYM"
click at [629, 269] on button "Next" at bounding box center [625, 279] width 46 height 24
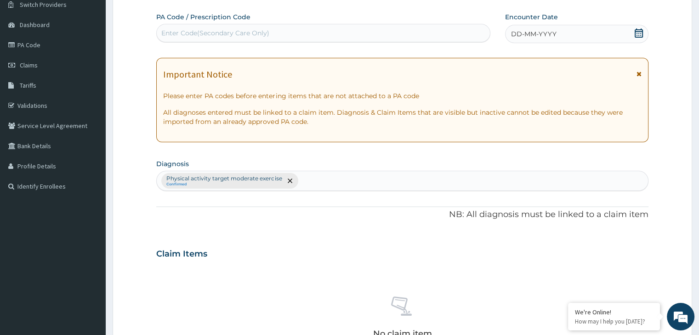
click at [197, 30] on div "Enter Code(Secondary Care Only)" at bounding box center [215, 32] width 108 height 9
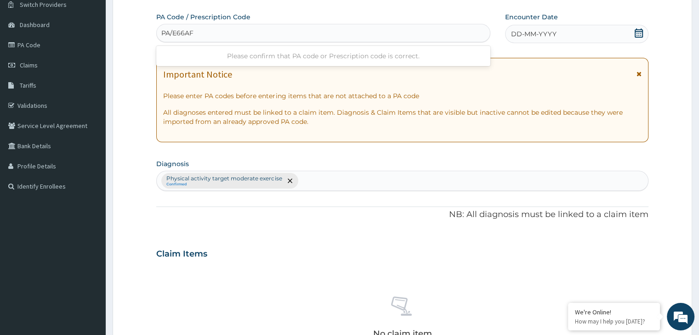
type input "PA/E66AF3"
click at [640, 31] on icon at bounding box center [638, 32] width 8 height 9
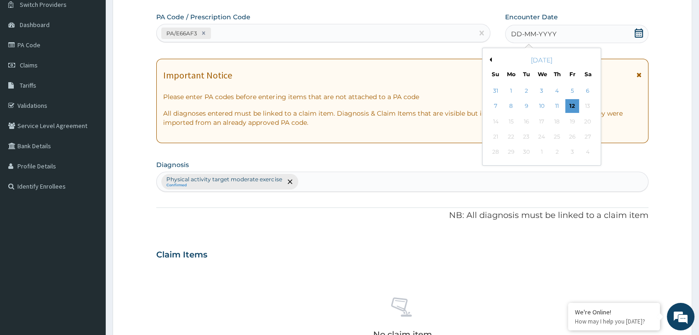
click at [491, 60] on div "September 2025" at bounding box center [541, 60] width 111 height 9
click at [490, 59] on button "Previous Month" at bounding box center [489, 59] width 5 height 5
click at [583, 135] on div "23" at bounding box center [588, 137] width 14 height 14
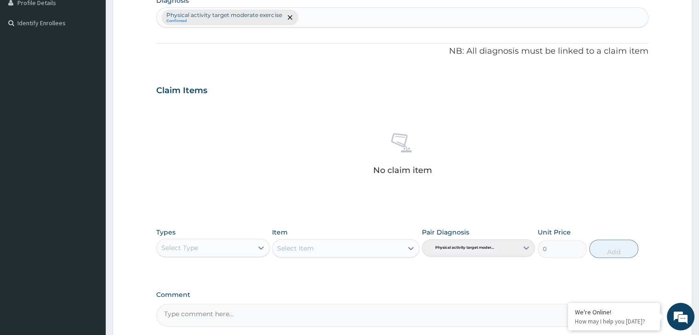
scroll to position [326, 0]
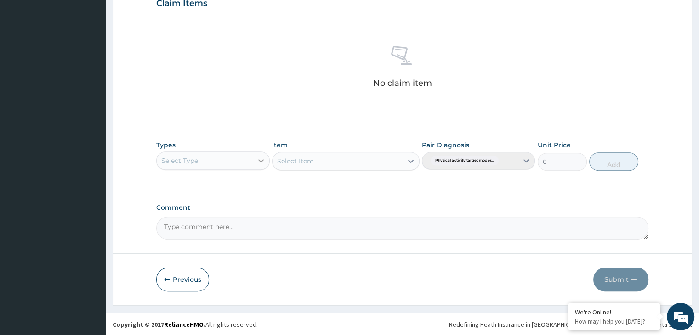
click at [253, 156] on div at bounding box center [261, 161] width 17 height 17
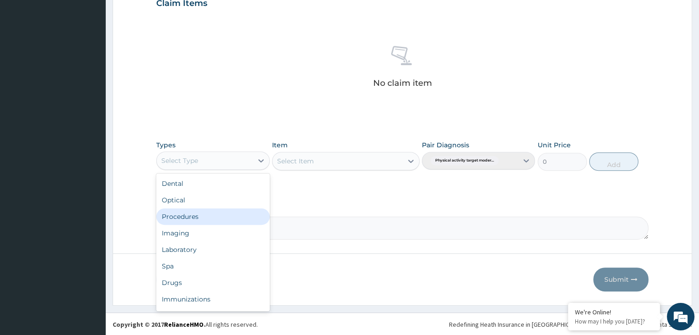
scroll to position [31, 0]
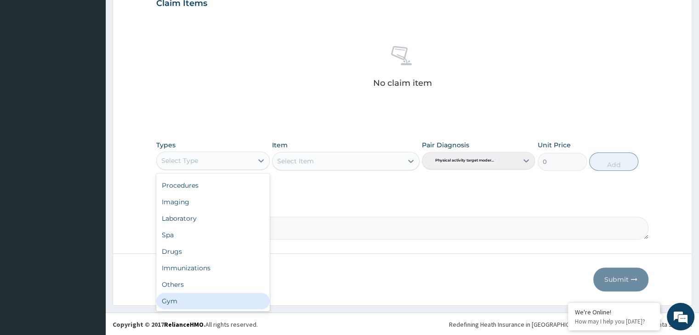
click at [204, 299] on div "Gym" at bounding box center [212, 301] width 113 height 17
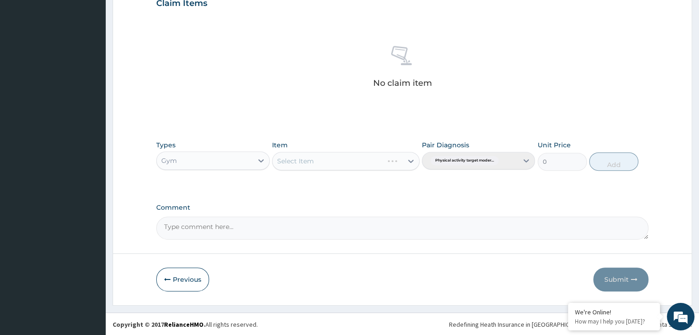
click at [410, 159] on div "Select Item" at bounding box center [345, 161] width 147 height 18
click at [411, 162] on icon at bounding box center [411, 161] width 6 height 3
click at [393, 180] on div "GYM" at bounding box center [345, 184] width 147 height 17
click at [617, 165] on button "Add" at bounding box center [613, 162] width 49 height 18
type input "0"
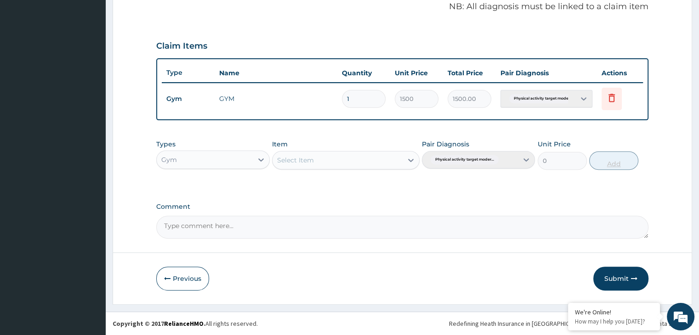
scroll to position [282, 0]
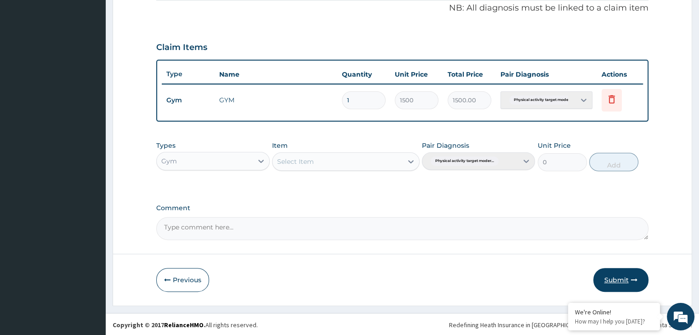
click at [619, 280] on button "Submit" at bounding box center [620, 280] width 55 height 24
